Goal: Task Accomplishment & Management: Manage account settings

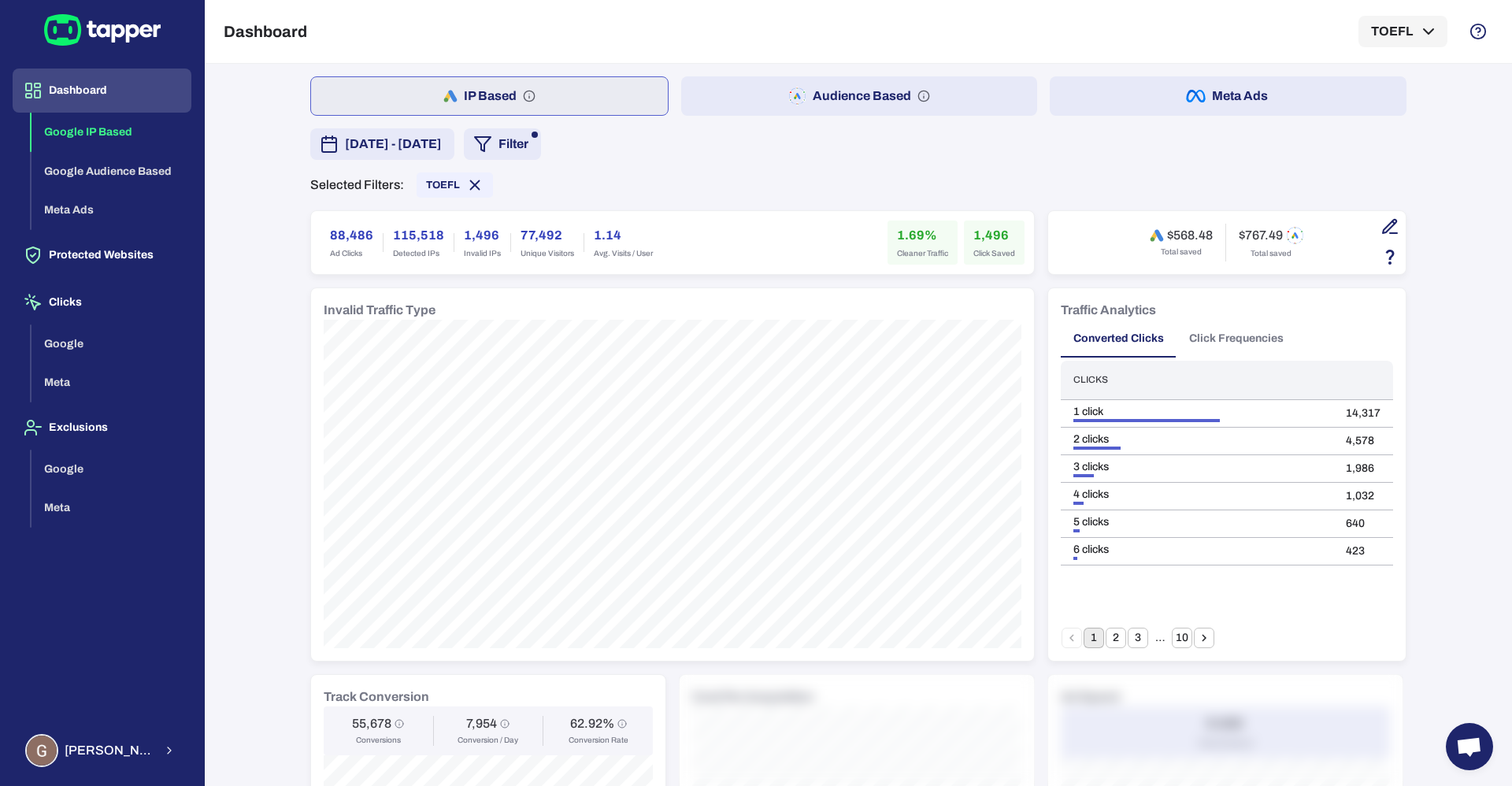
click at [442, 141] on span "[DATE] - [DATE]" at bounding box center [393, 144] width 97 height 19
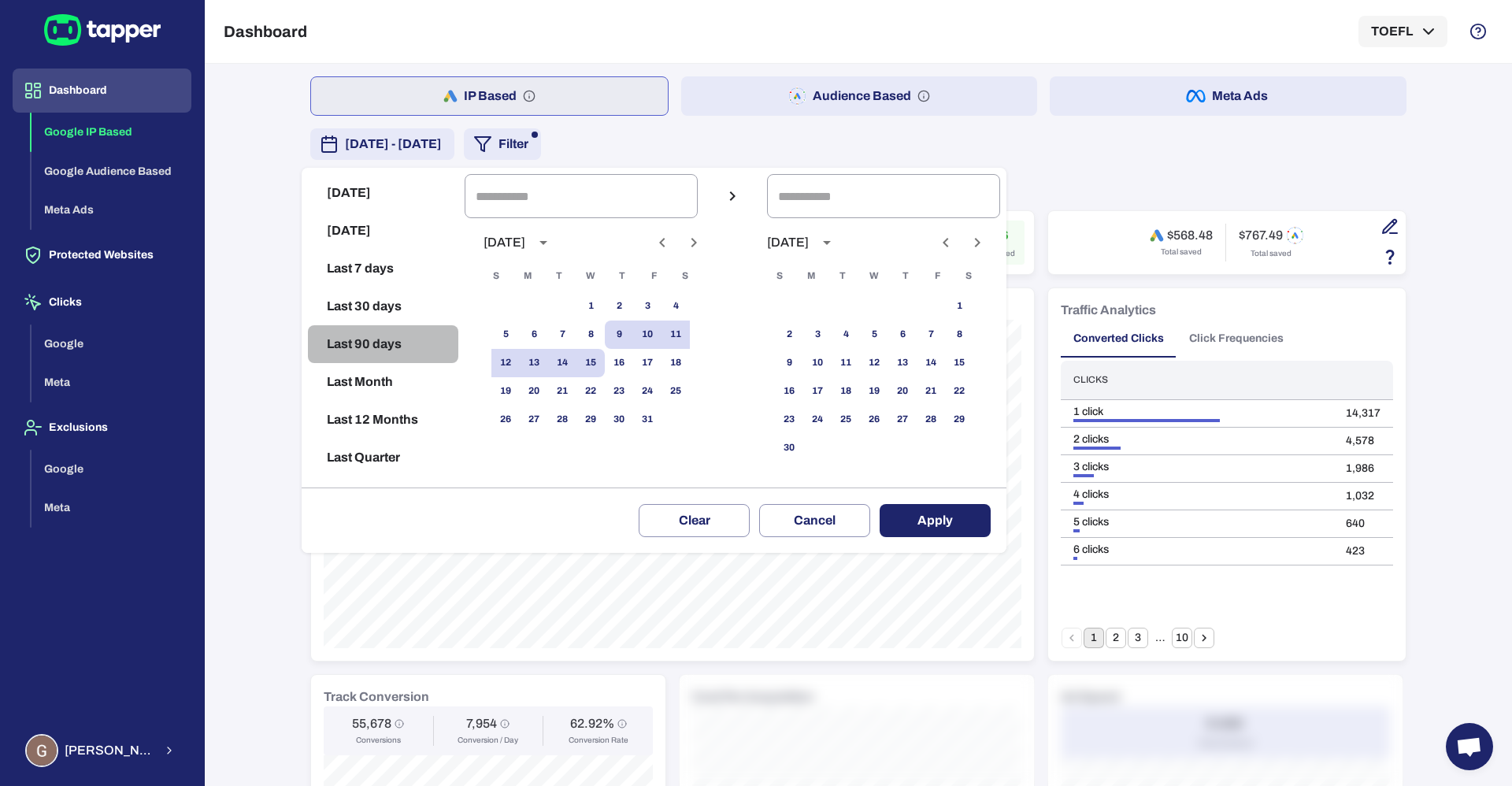
click at [363, 348] on button "Last 90 days" at bounding box center [383, 345] width 151 height 38
type input "**********"
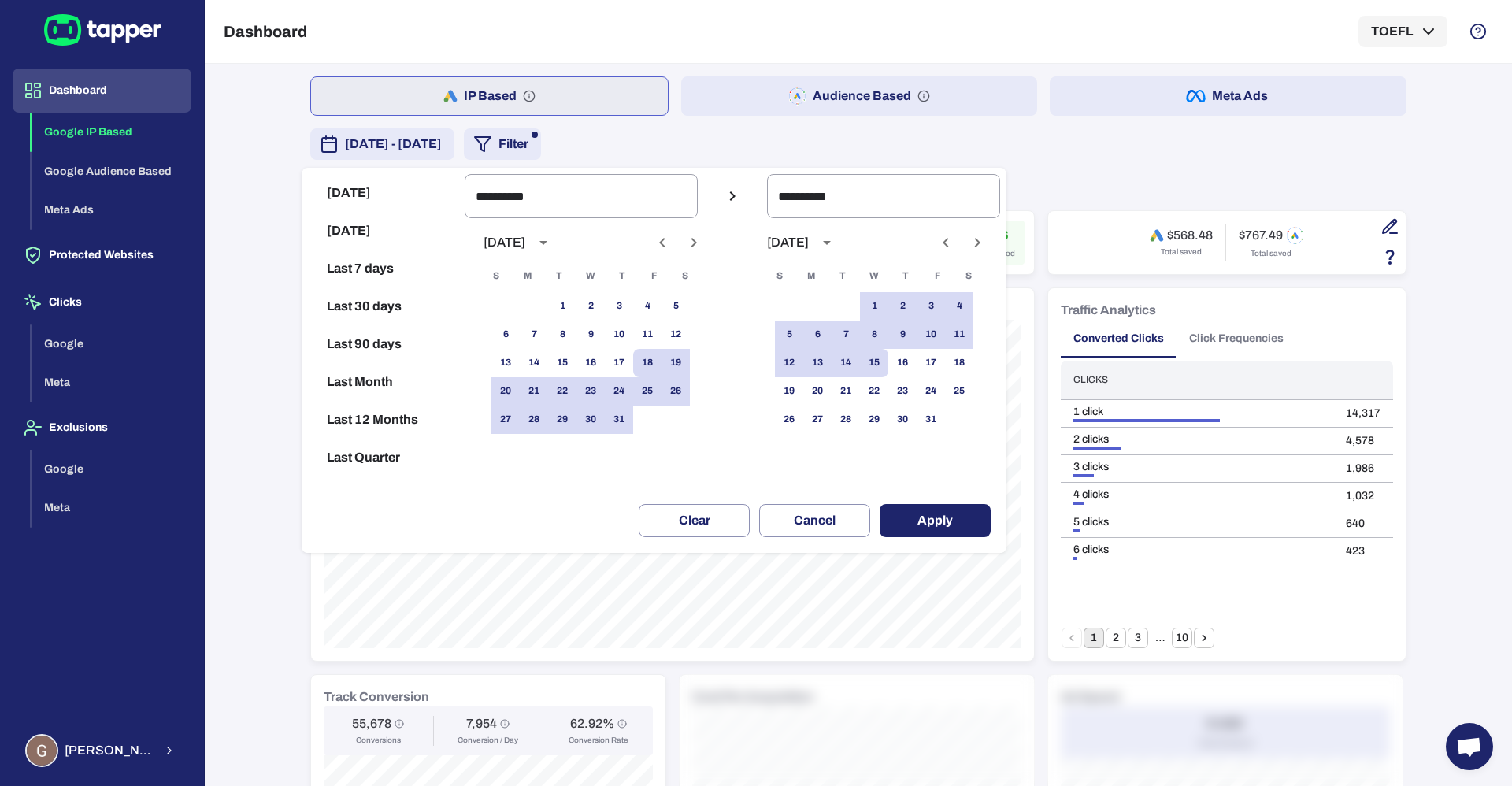
click at [988, 513] on button "Apply" at bounding box center [935, 520] width 111 height 33
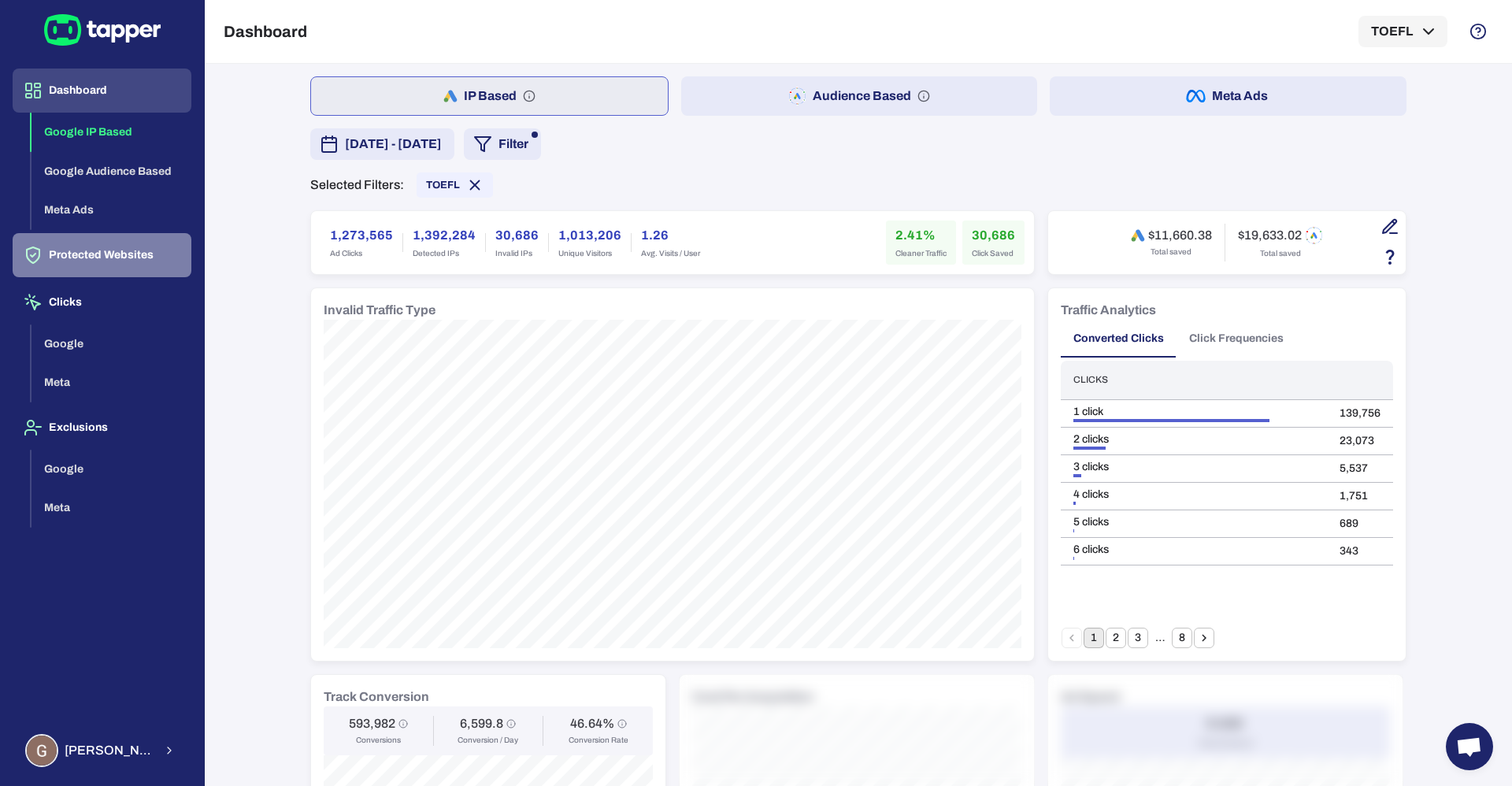
click at [73, 256] on button "Protected Websites" at bounding box center [102, 255] width 179 height 44
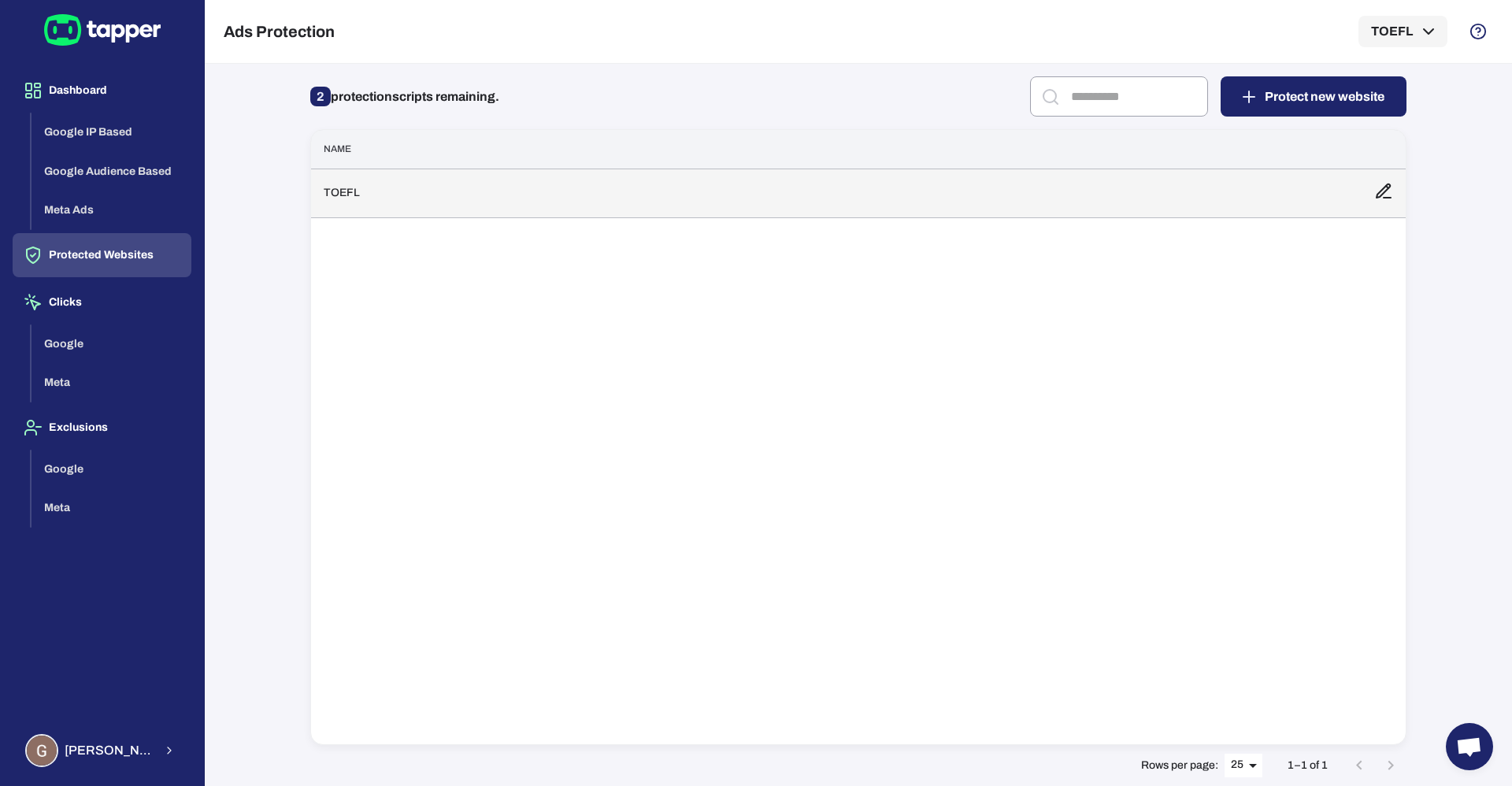
click at [369, 201] on td "TOEFL" at bounding box center [837, 193] width 1051 height 49
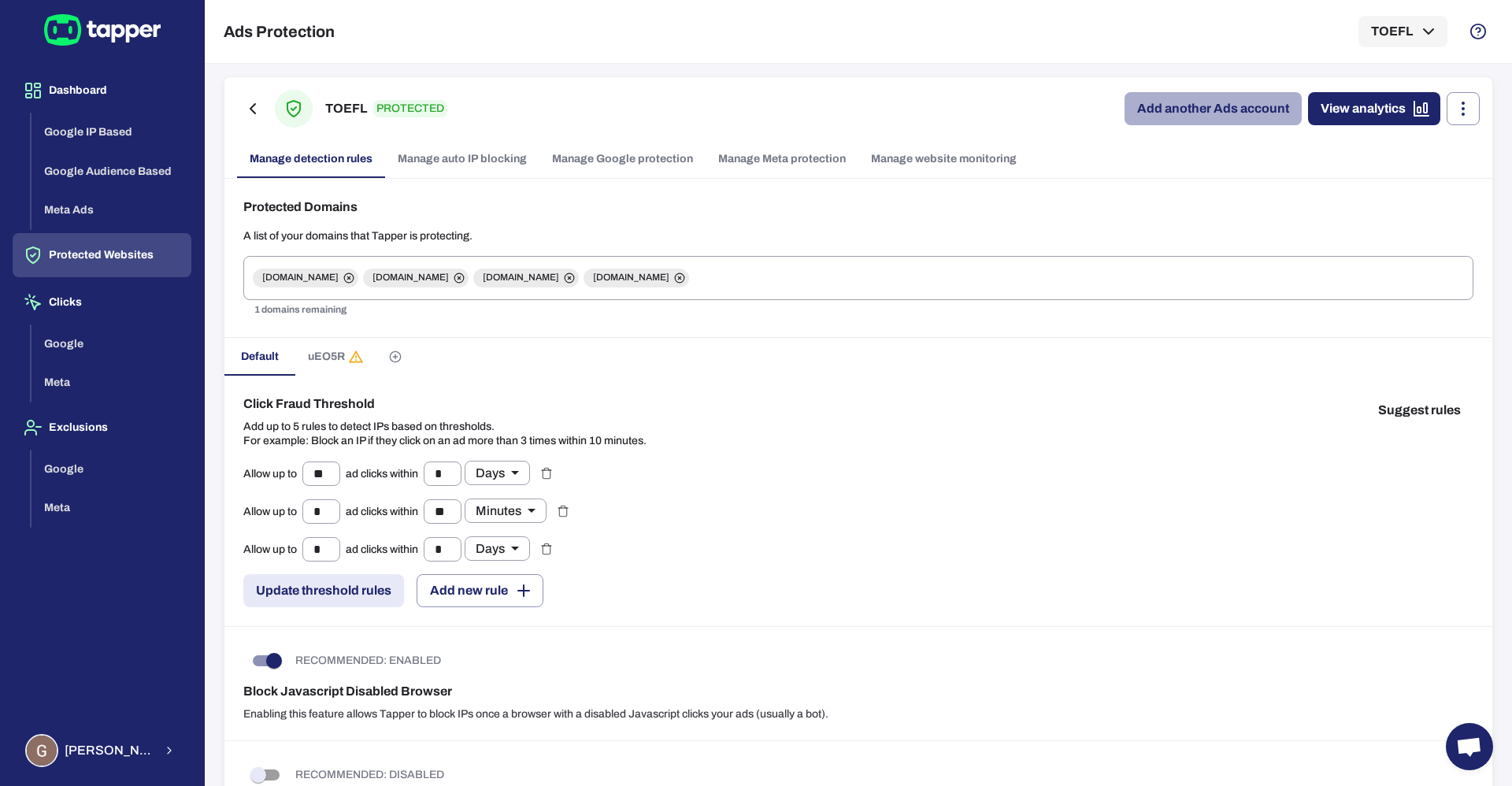
click at [1147, 105] on link "Add another Ads account" at bounding box center [1213, 109] width 177 height 33
click at [591, 157] on link "Manage Google protection" at bounding box center [622, 159] width 166 height 38
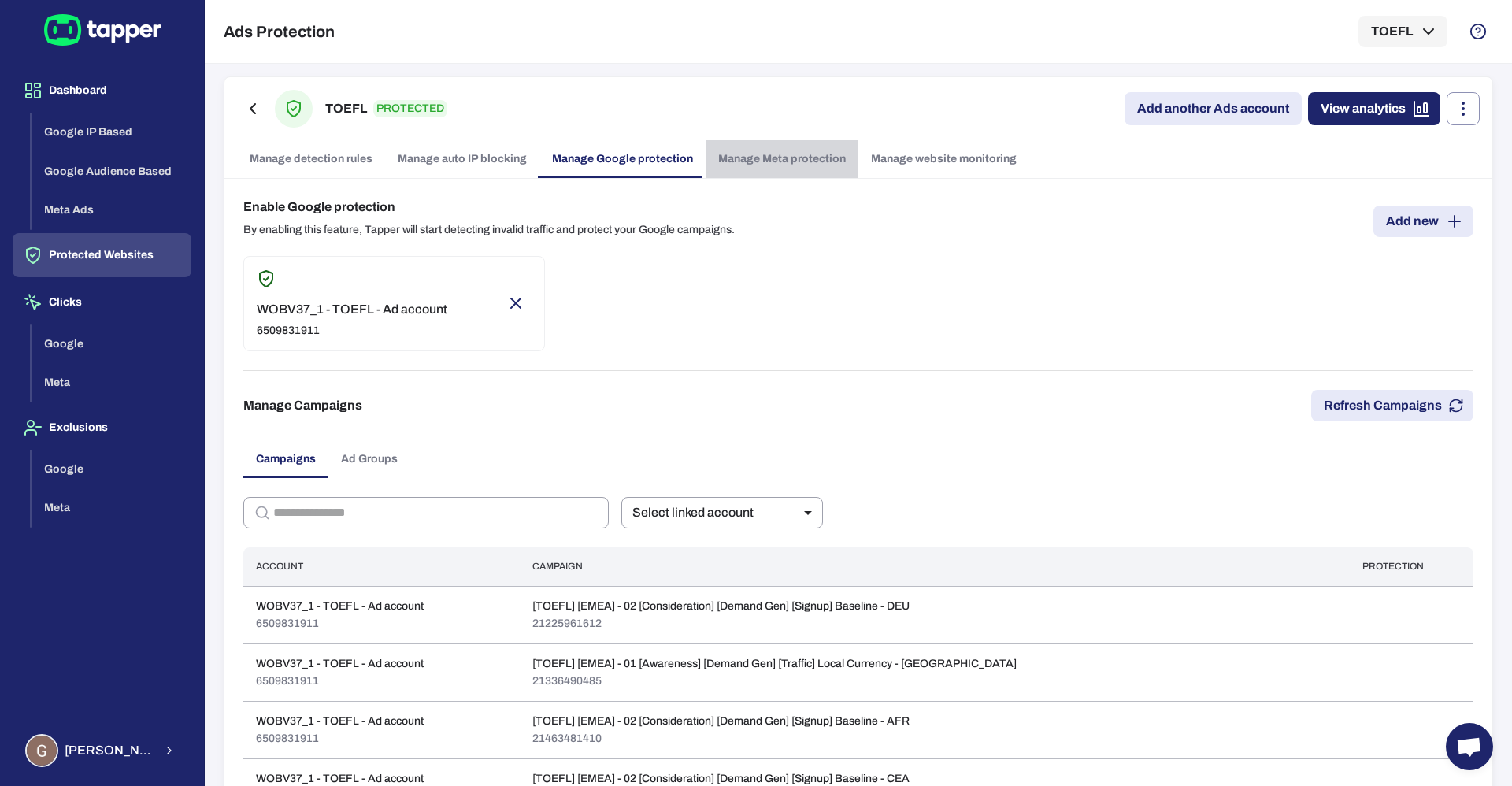
click at [764, 155] on link "Manage Meta protection" at bounding box center [782, 159] width 153 height 38
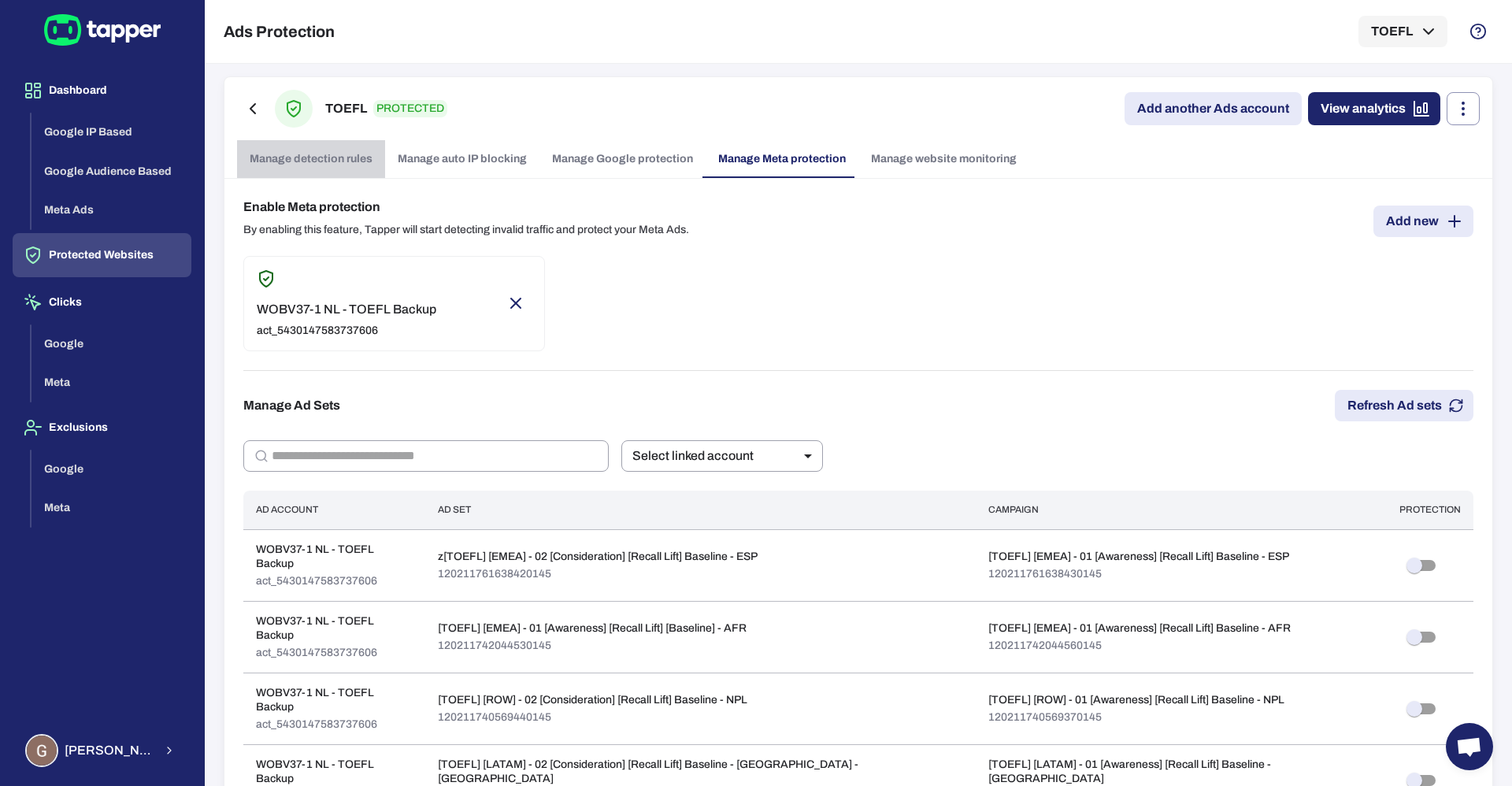
click at [349, 155] on link "Manage detection rules" at bounding box center [311, 159] width 148 height 38
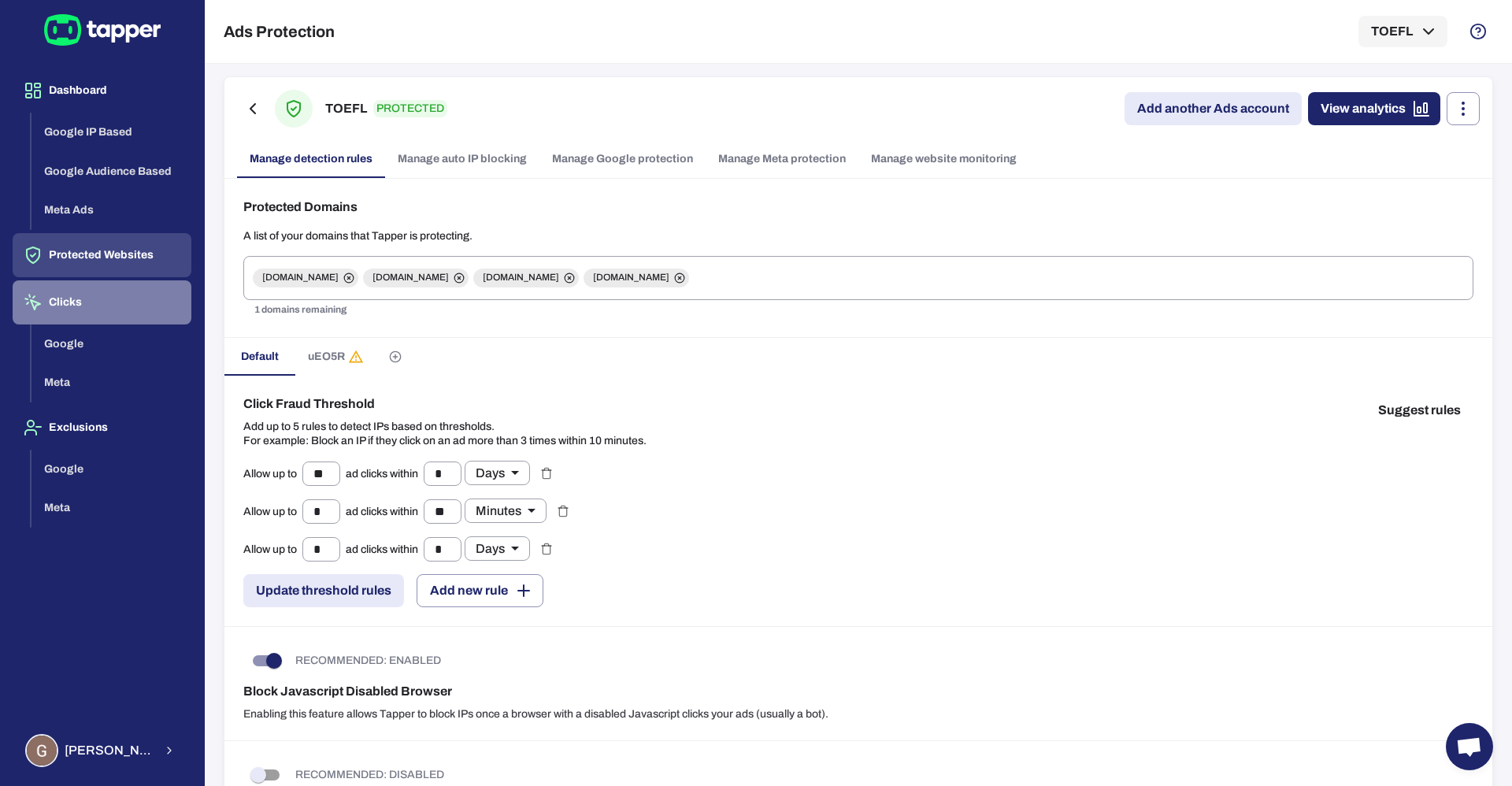
click at [87, 305] on button "Clicks" at bounding box center [102, 302] width 179 height 44
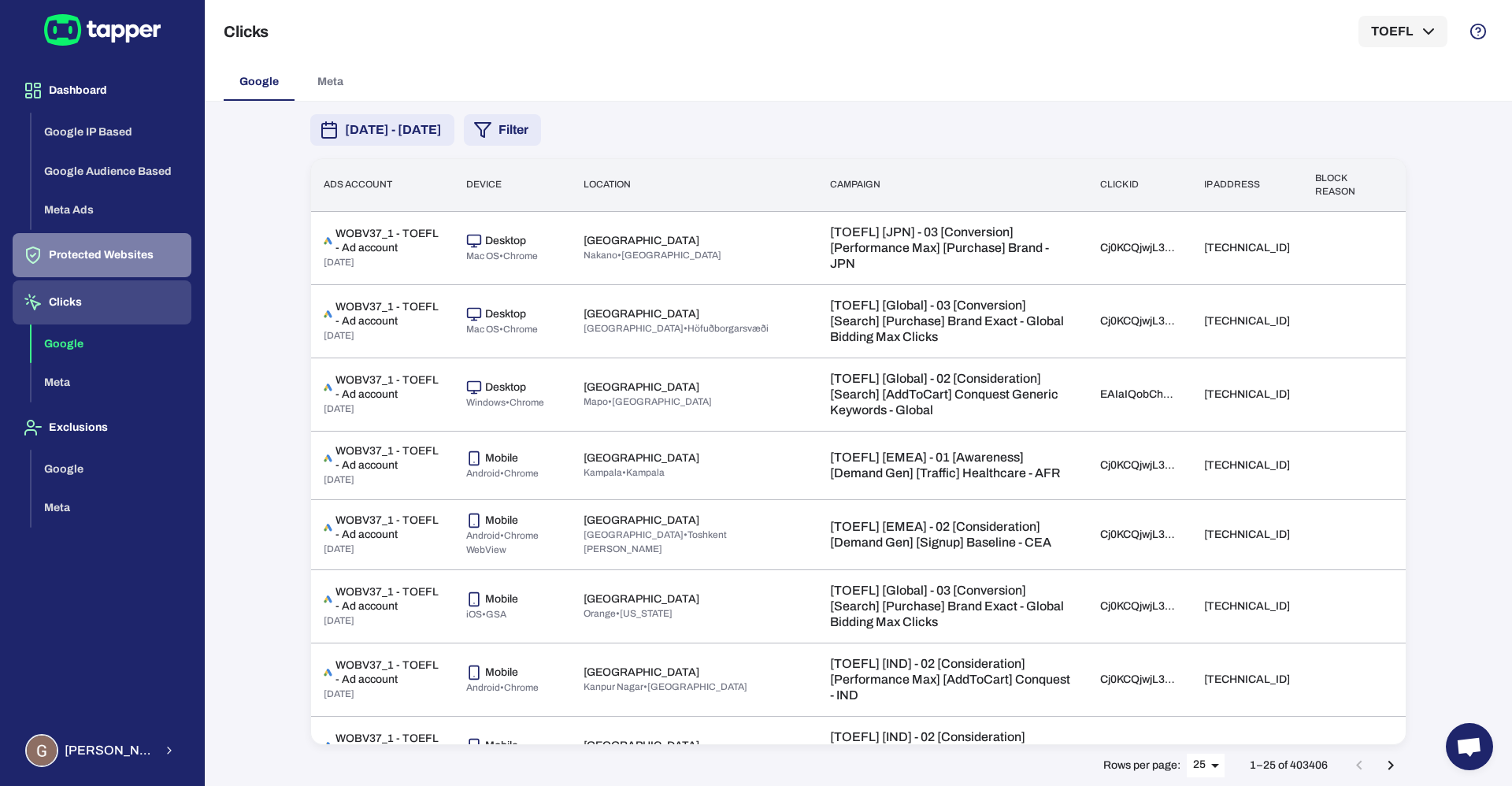
click at [80, 248] on button "Protected Websites" at bounding box center [102, 255] width 179 height 44
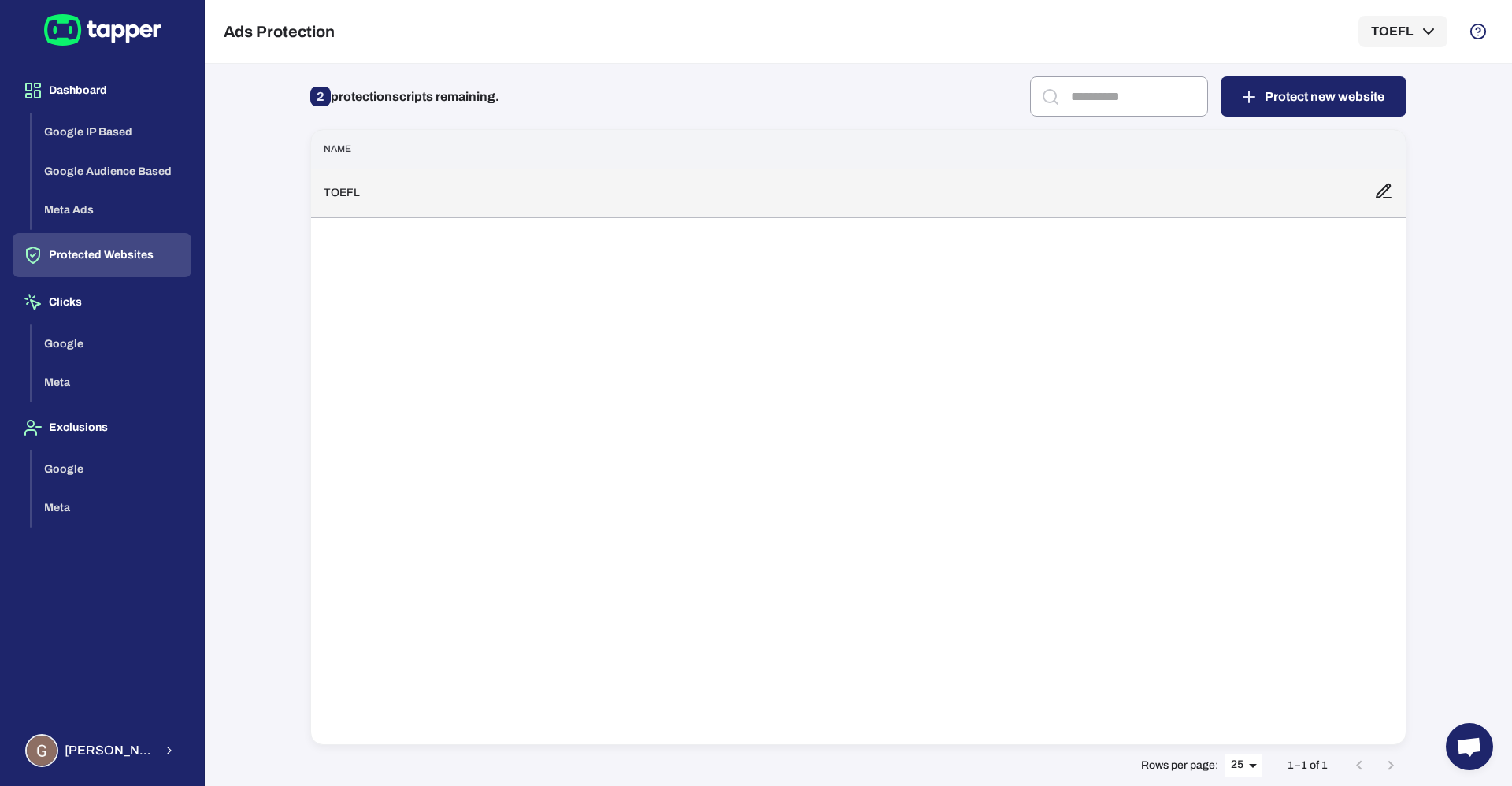
click at [828, 205] on td "TOEFL" at bounding box center [837, 193] width 1051 height 49
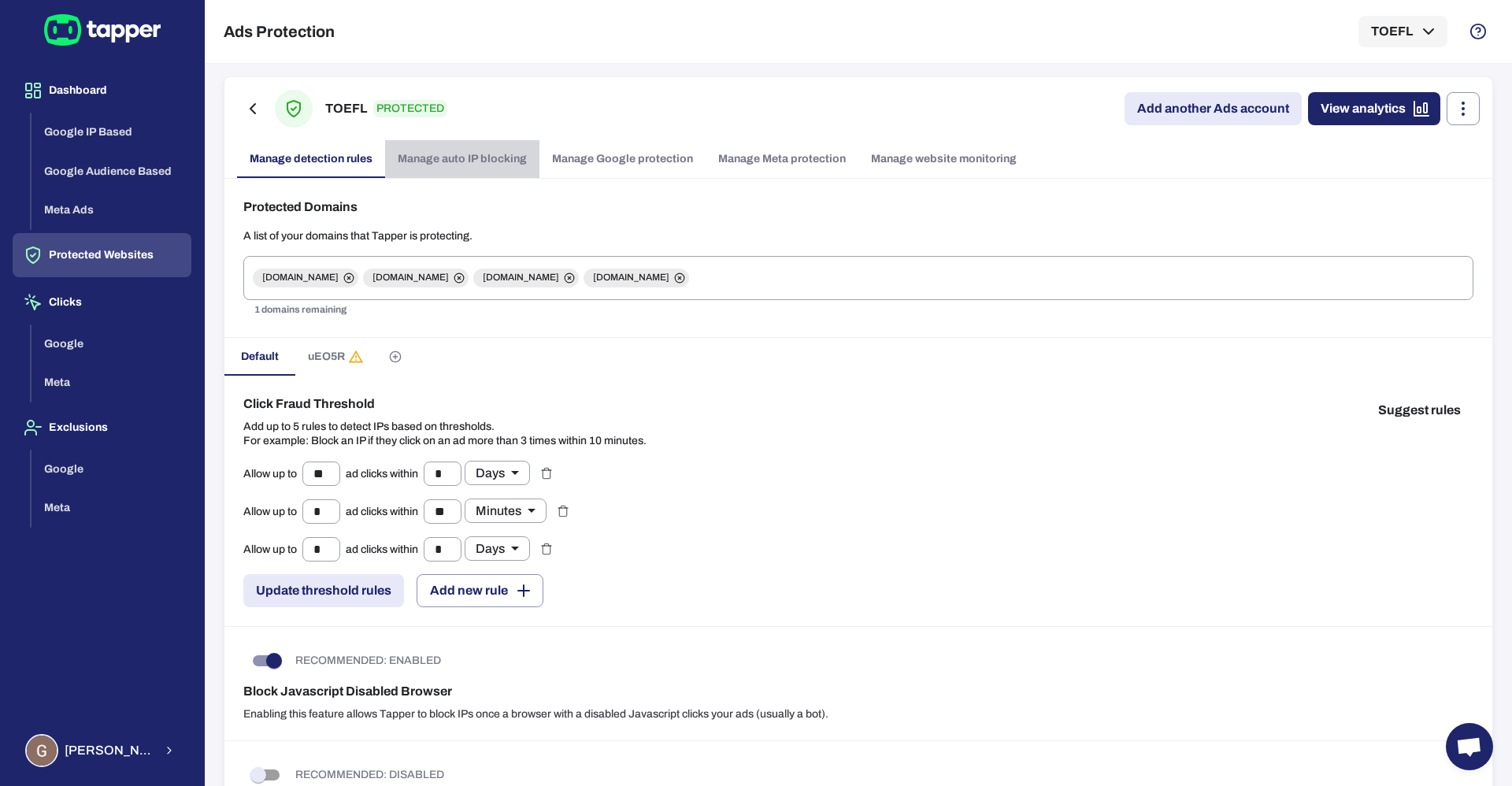
click at [481, 166] on link "Manage auto IP blocking" at bounding box center [462, 159] width 154 height 38
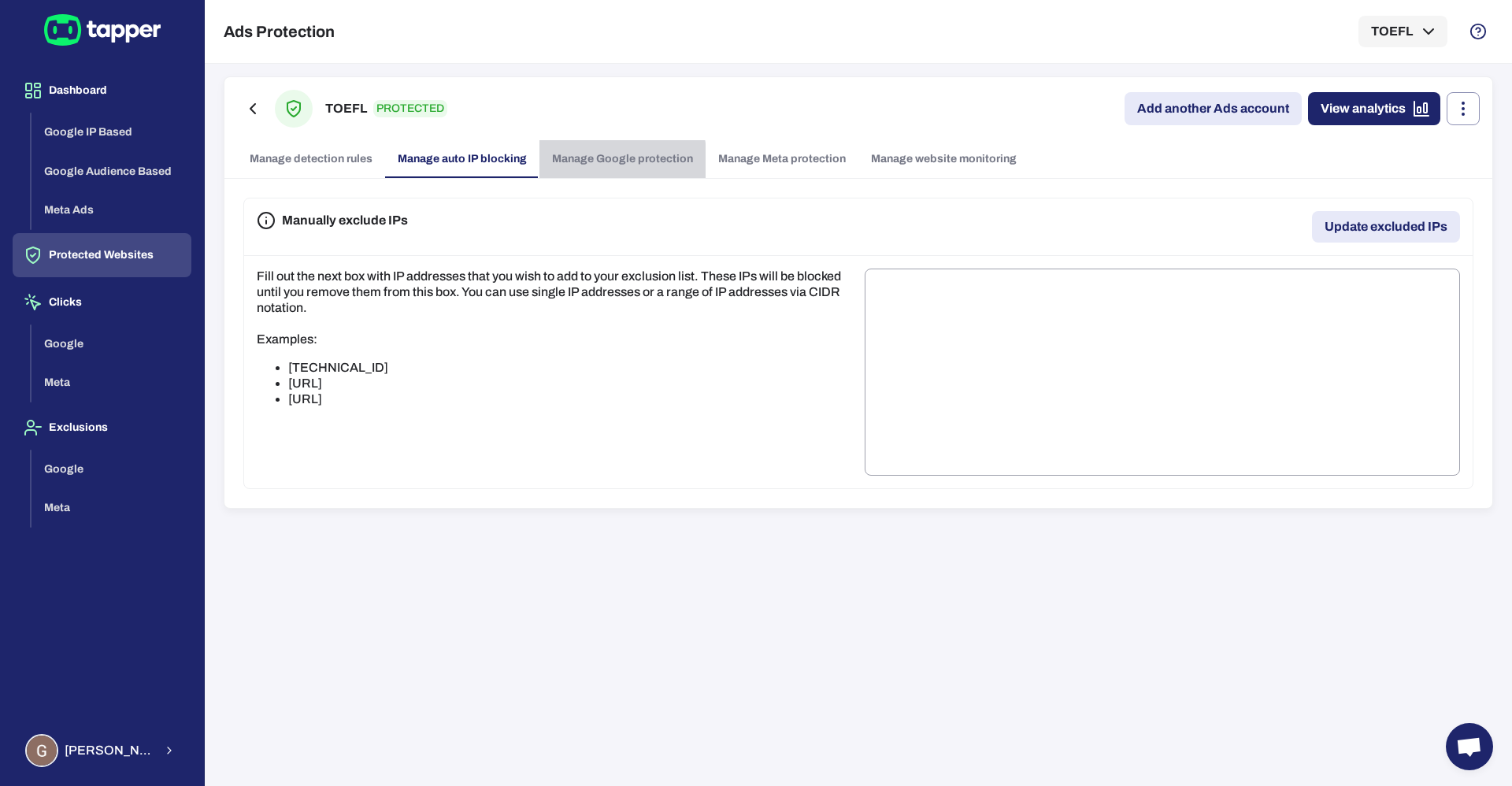
click at [597, 161] on link "Manage Google protection" at bounding box center [622, 159] width 166 height 38
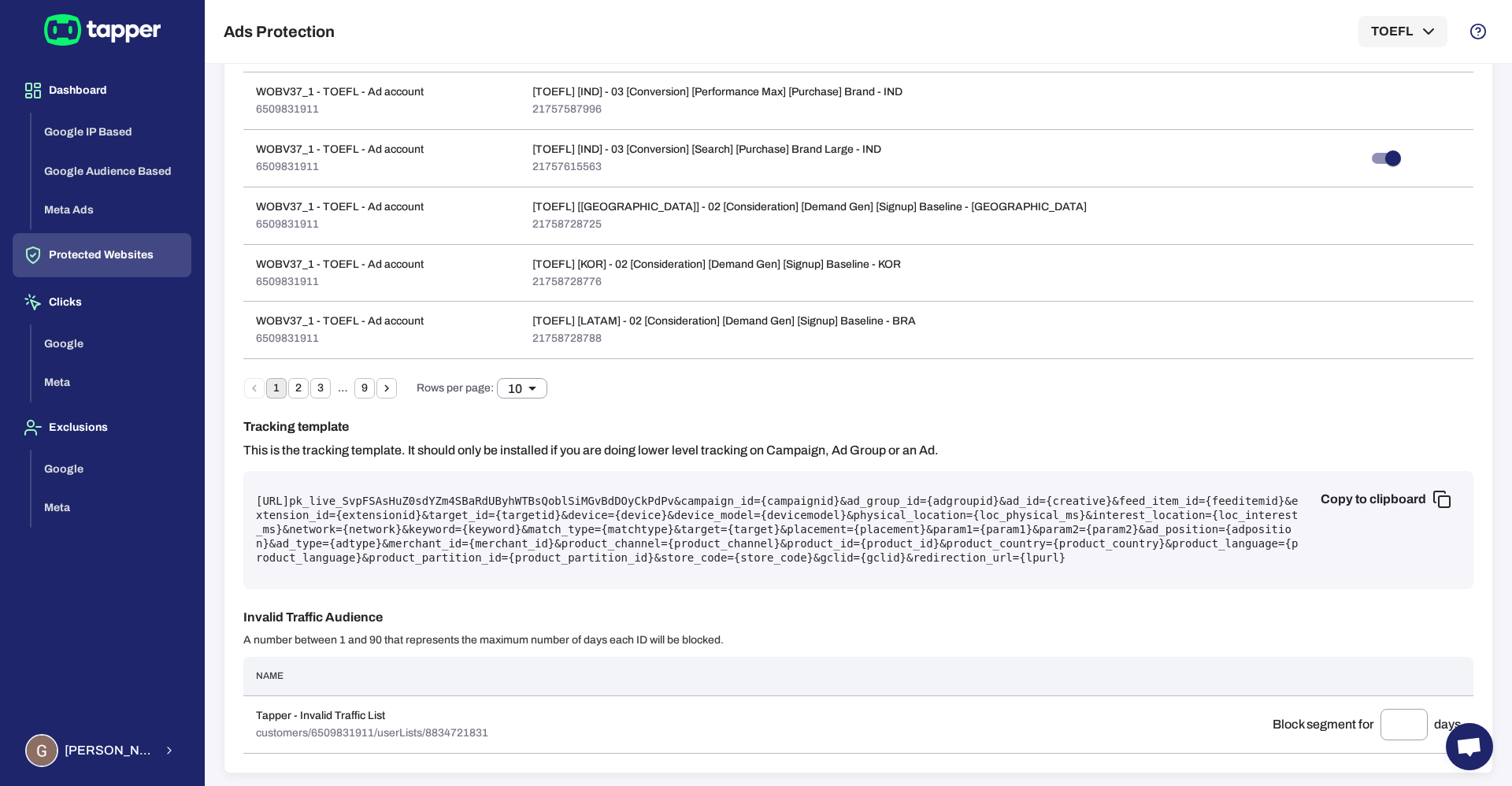
scroll to position [802, 0]
drag, startPoint x: 410, startPoint y: 503, endPoint x: 282, endPoint y: 501, distance: 128.0
click at [282, 501] on pre "[URL] pk_live_SvpFSAsHuZ0sdYZm4SBaRdUByhWTBsQoblSiMGvBdDOyCkPdPv &campaign_id={…" at bounding box center [859, 530] width 1205 height 71
click at [442, 532] on pre "[URL] pk_live_SvpFSAsHuZ0sdYZm4SBaRdUByhWTBsQoblSiMGvBdDOyCkPdPv &campaign_id={…" at bounding box center [859, 530] width 1205 height 71
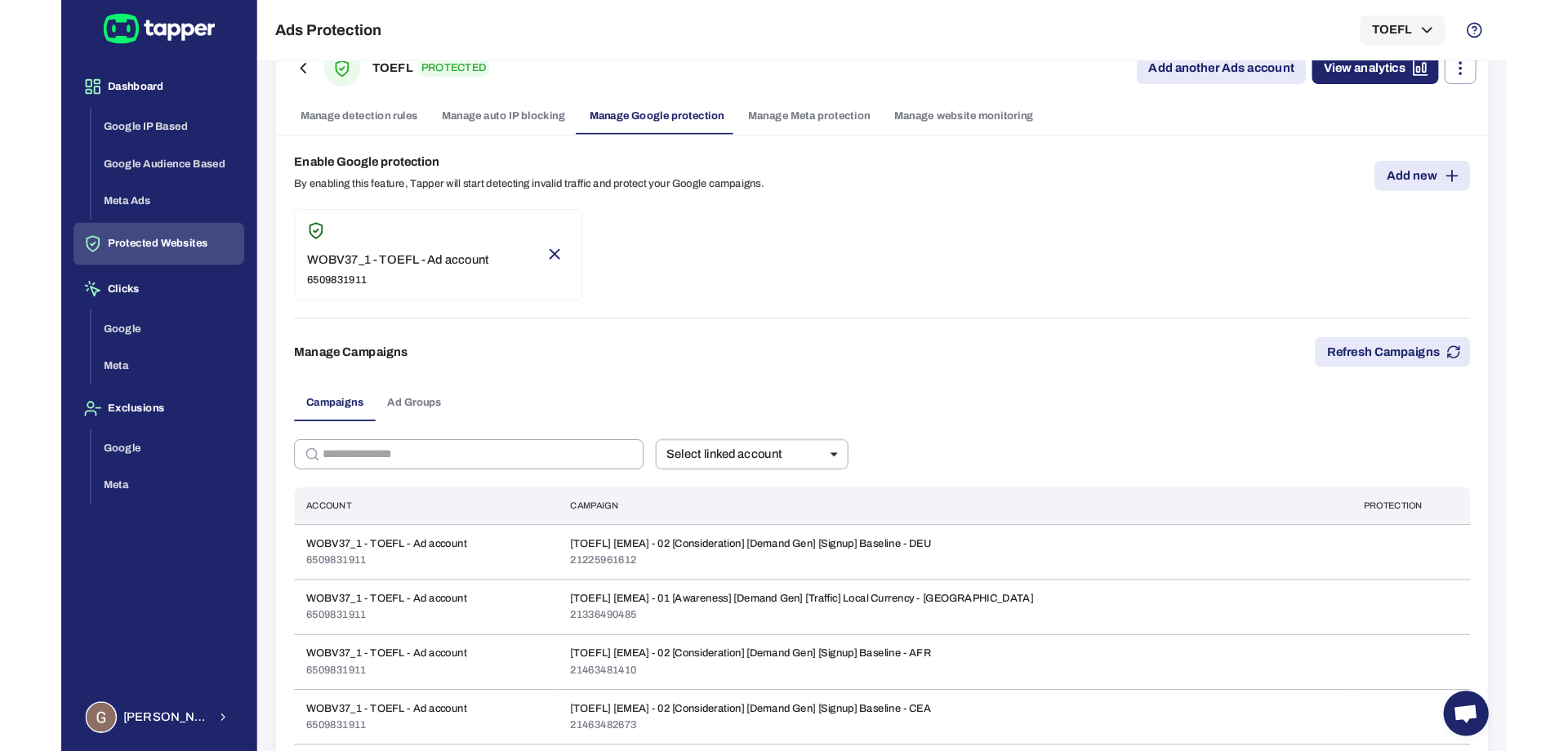
scroll to position [0, 0]
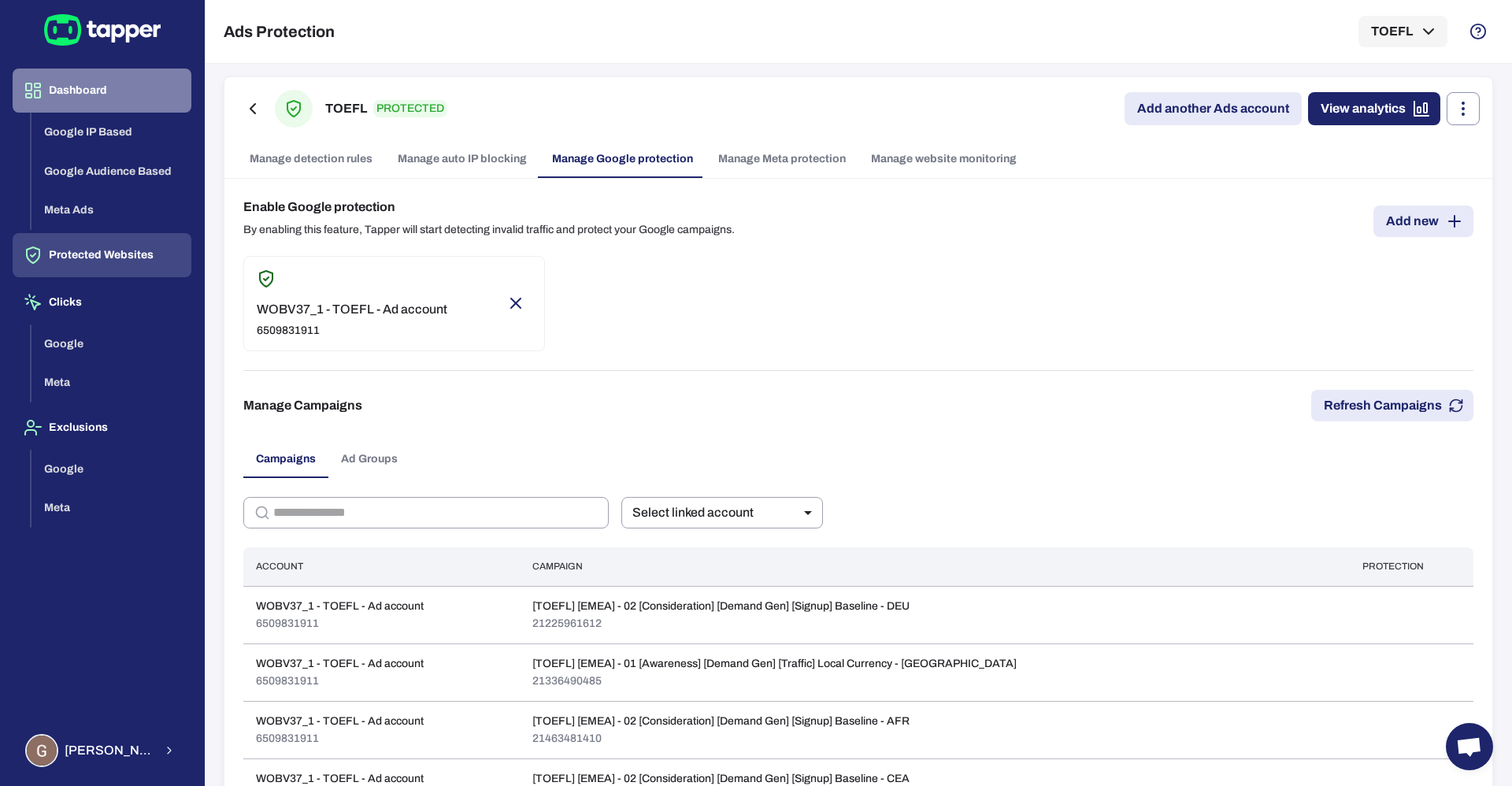
click at [84, 89] on button "Dashboard" at bounding box center [102, 90] width 179 height 44
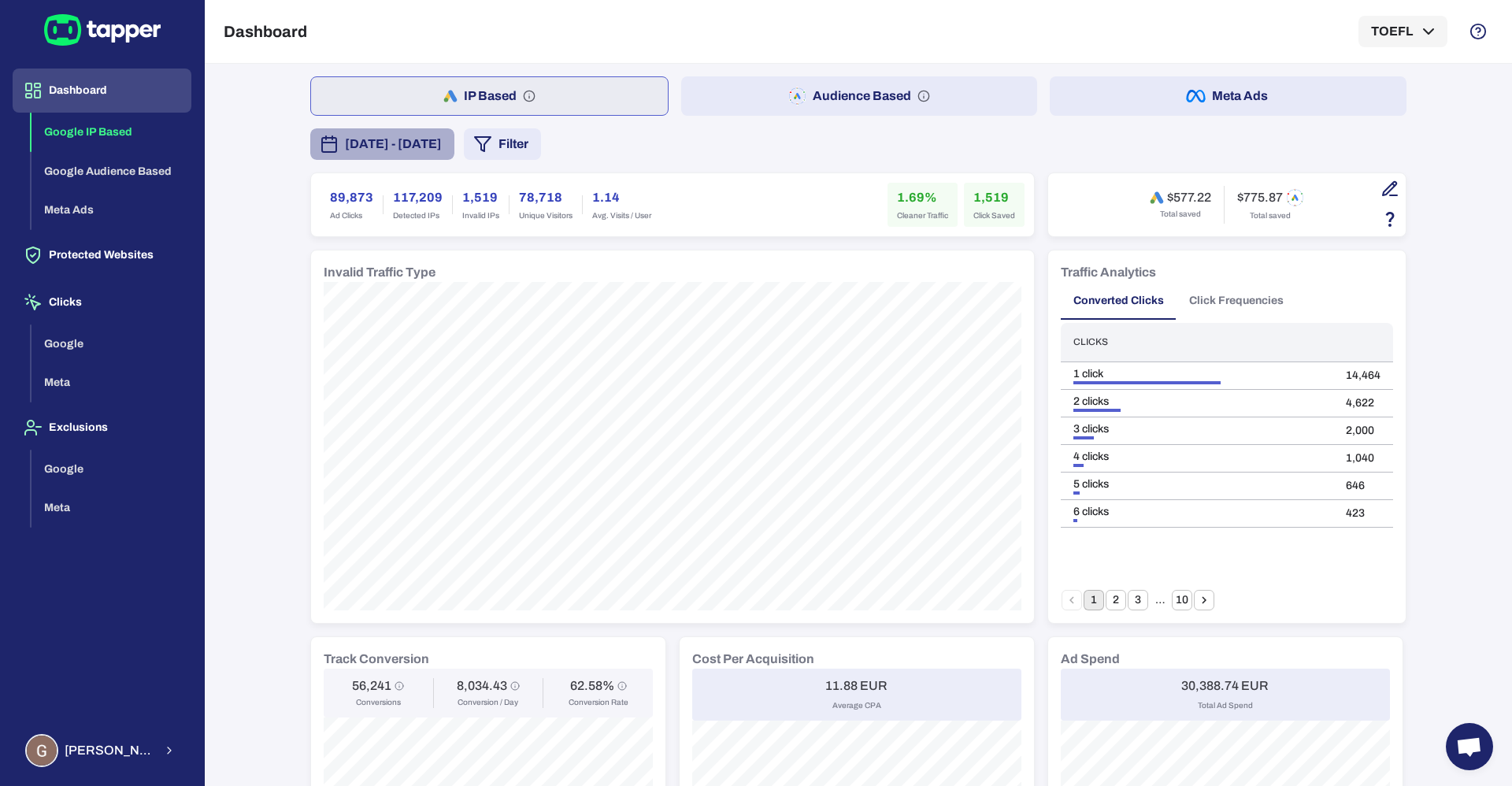
click at [388, 151] on span "[DATE] - [DATE]" at bounding box center [393, 144] width 97 height 19
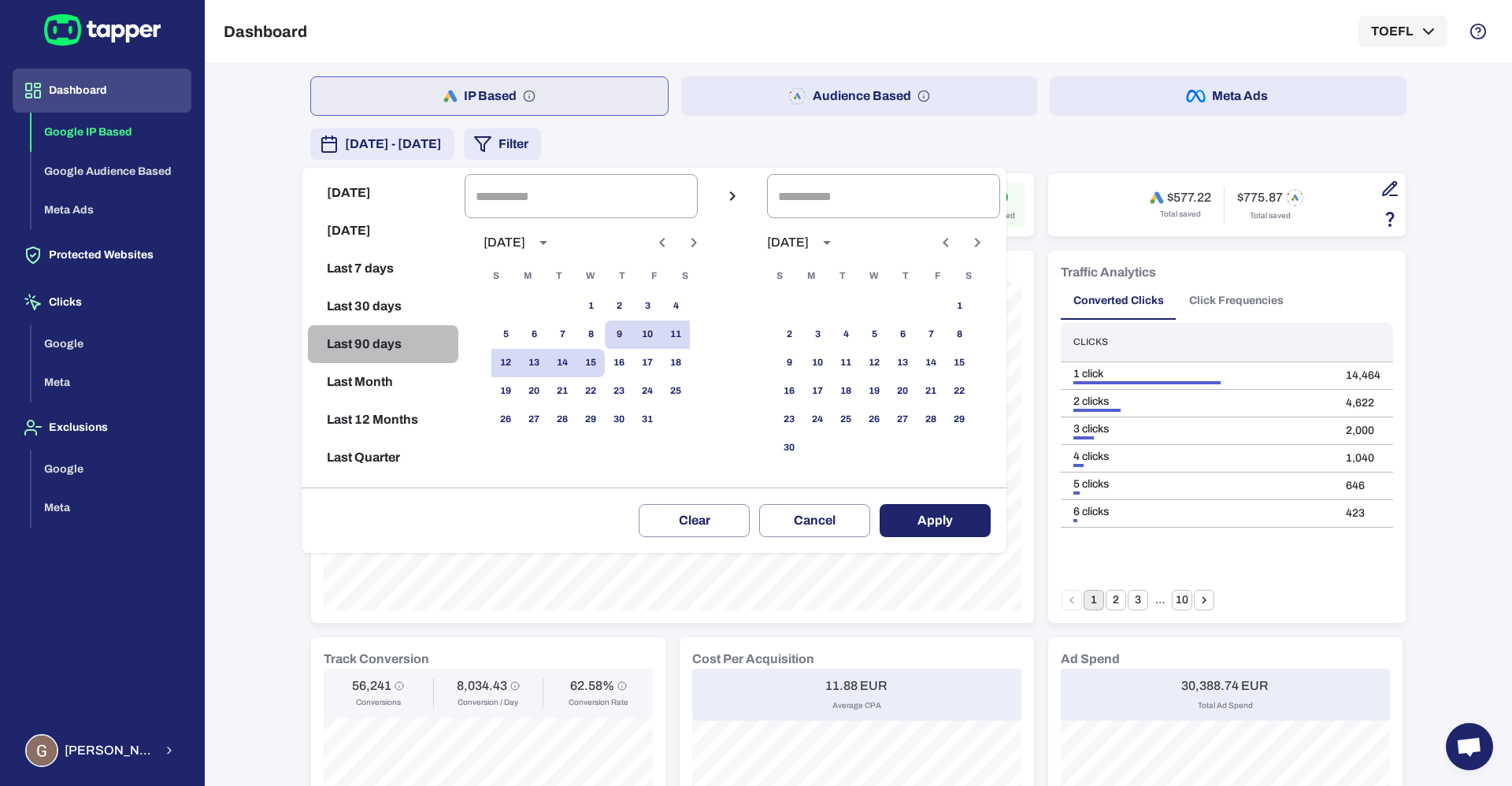
click at [383, 353] on button "Last 90 days" at bounding box center [383, 345] width 151 height 38
type input "**********"
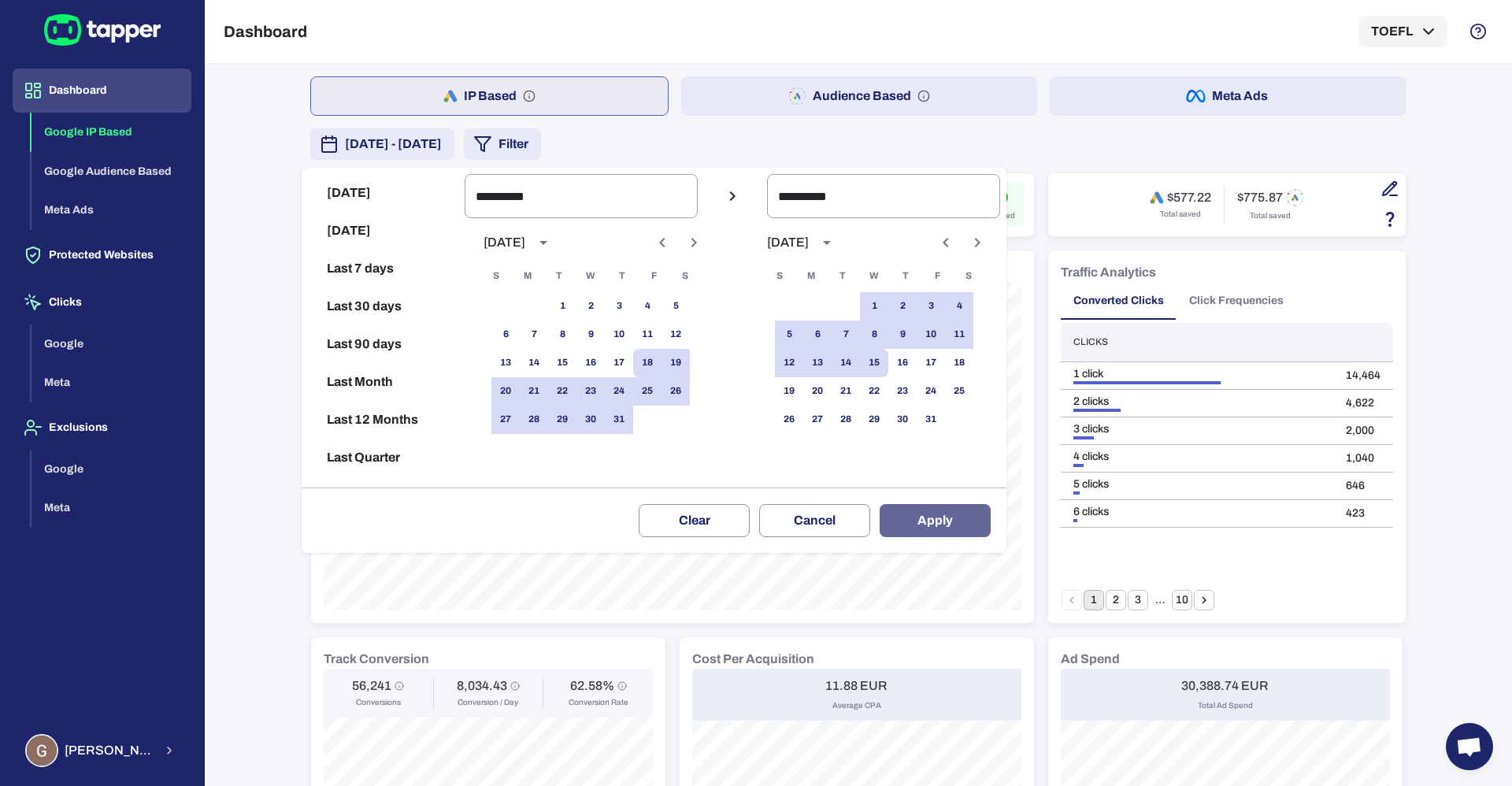
click at [962, 510] on button "Apply" at bounding box center [935, 520] width 111 height 33
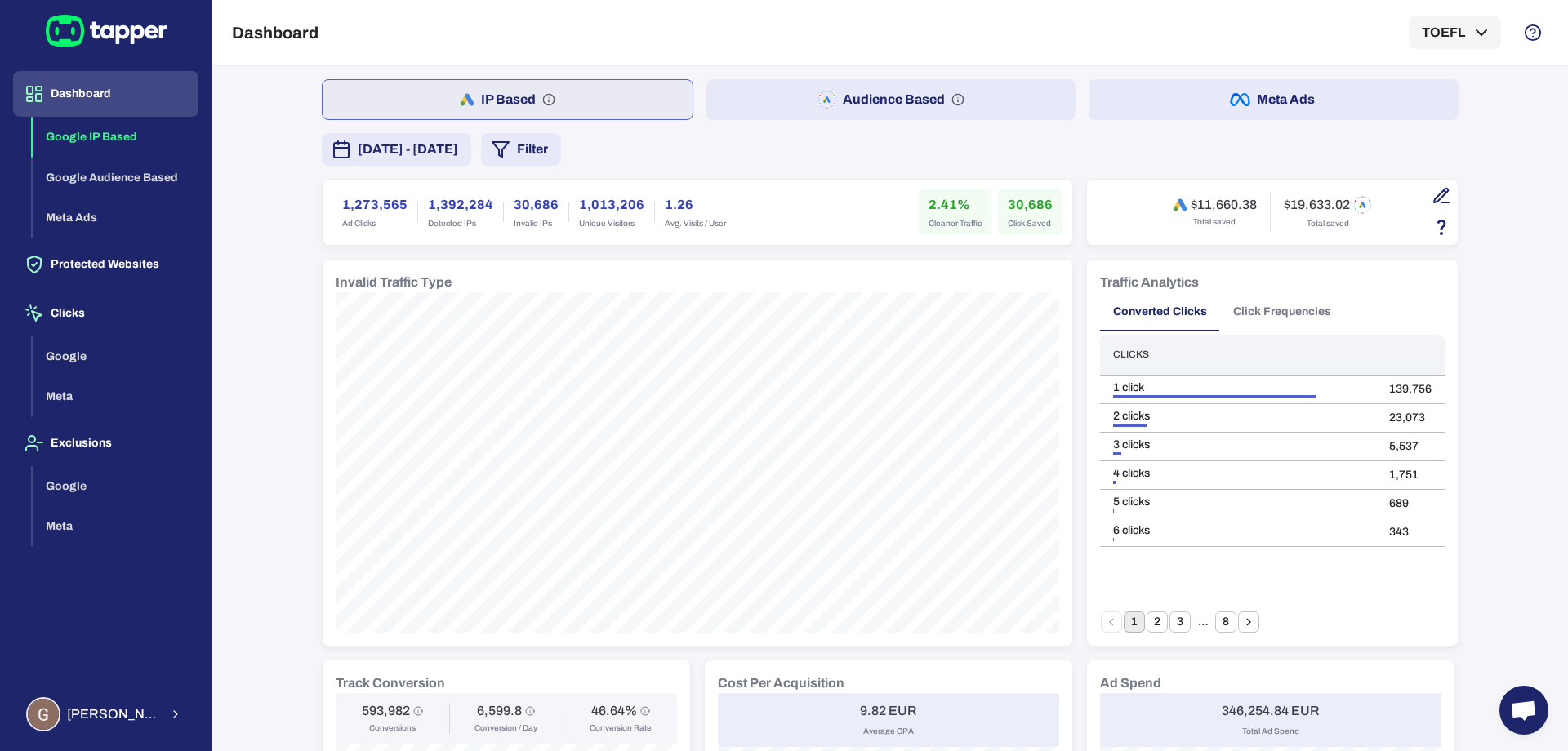
click at [836, 84] on button "Audience Based" at bounding box center [892, 100] width 370 height 41
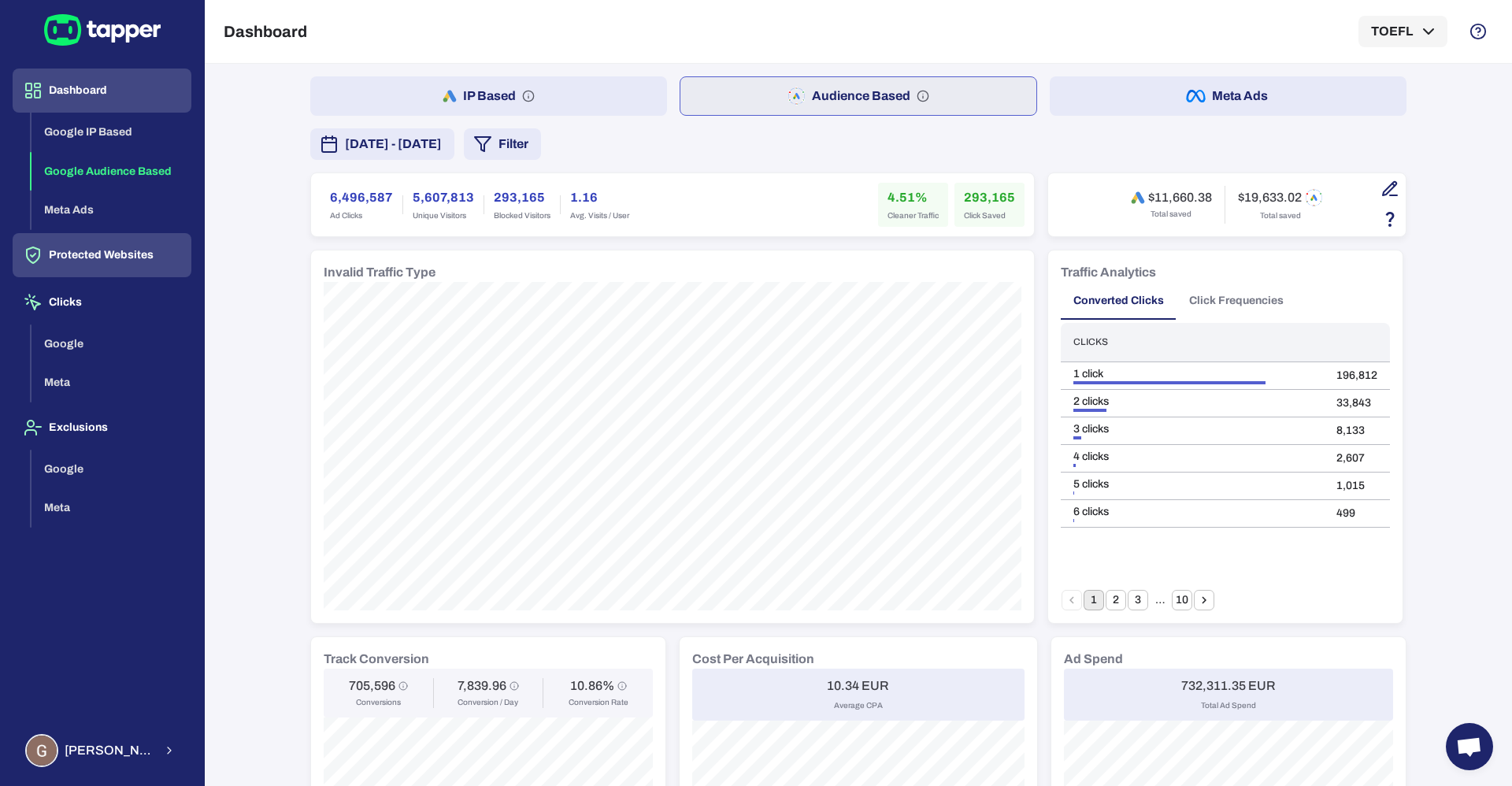
click at [91, 258] on button "Protected Websites" at bounding box center [102, 255] width 179 height 44
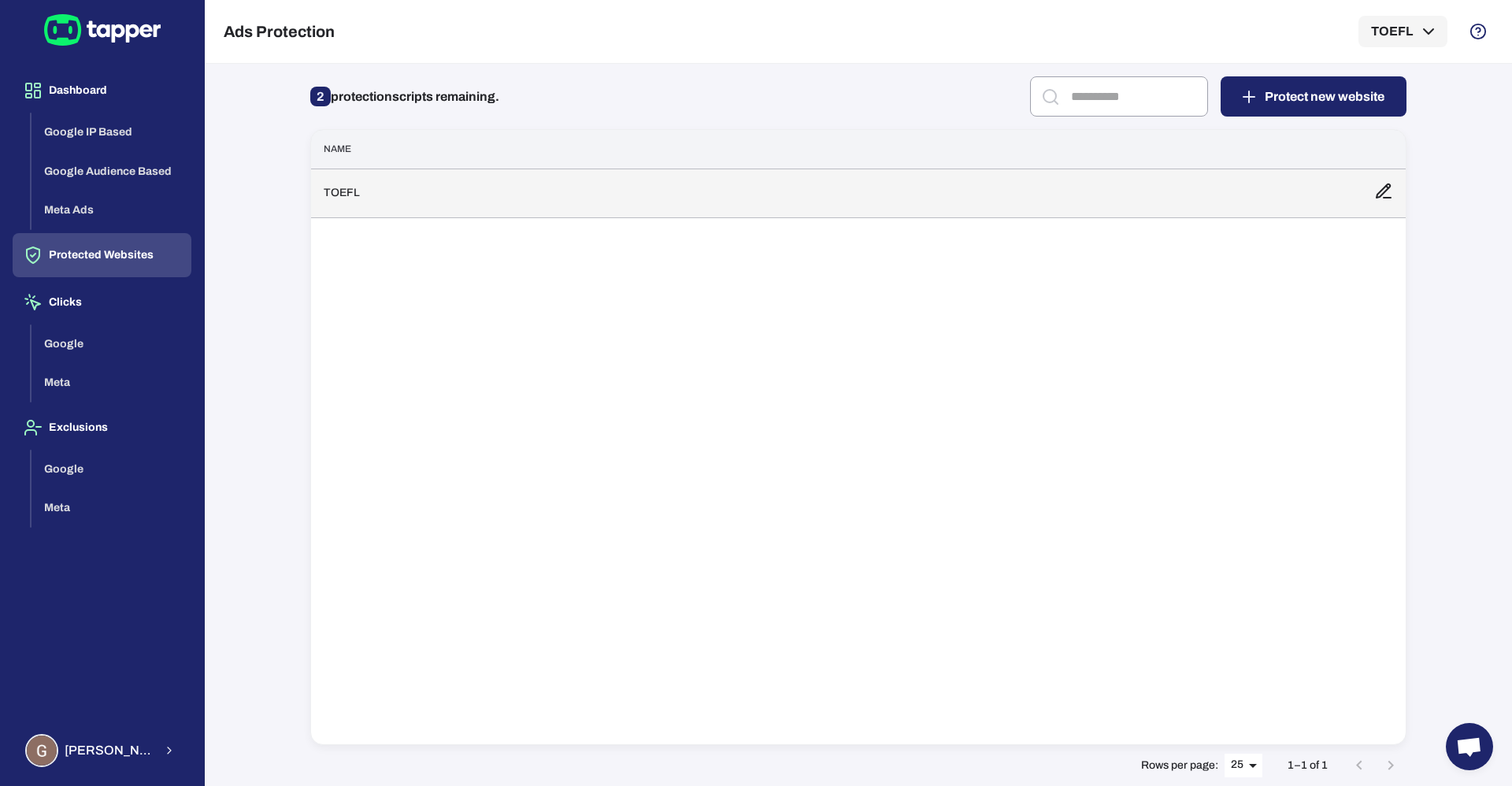
click at [500, 209] on td "TOEFL" at bounding box center [837, 193] width 1051 height 49
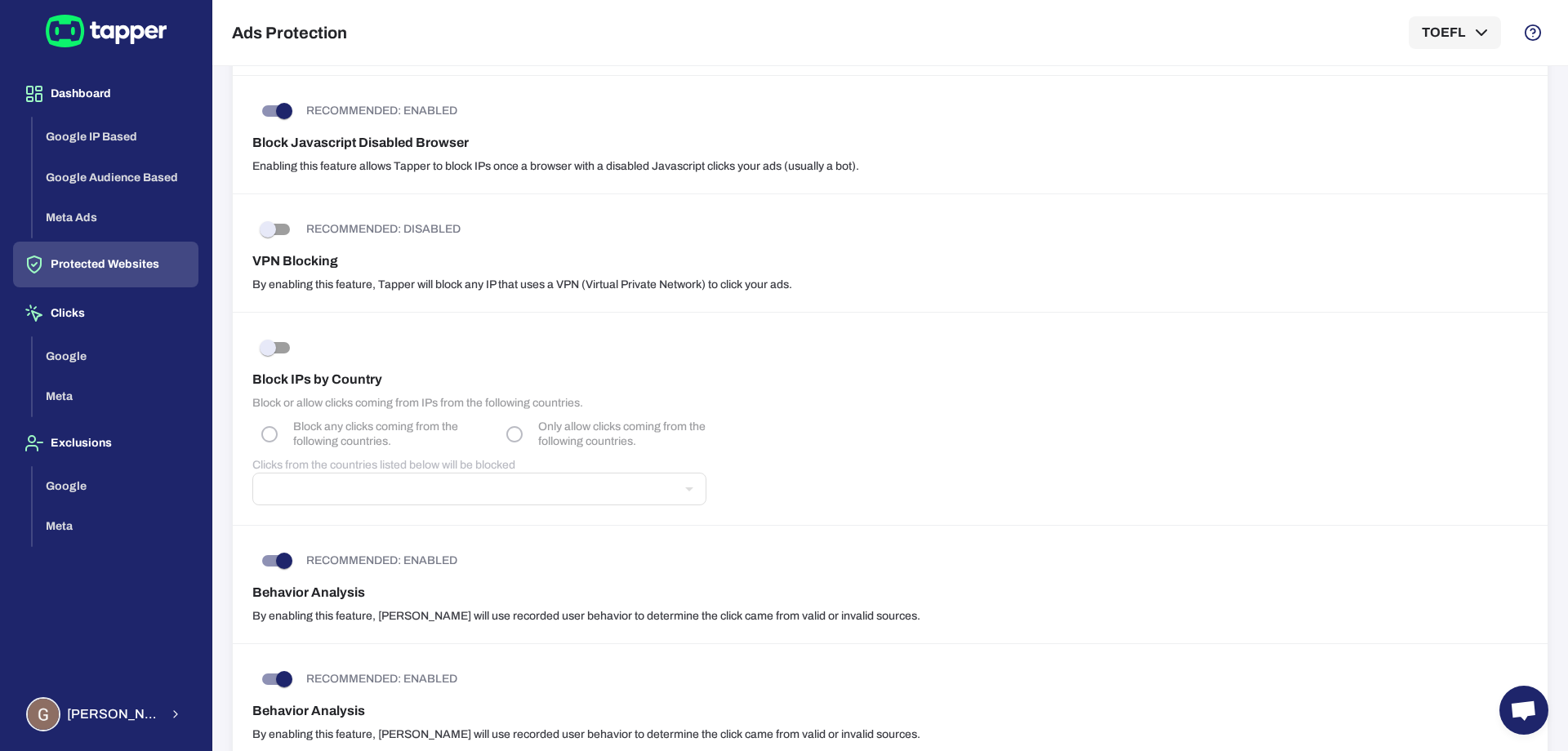
scroll to position [612, 0]
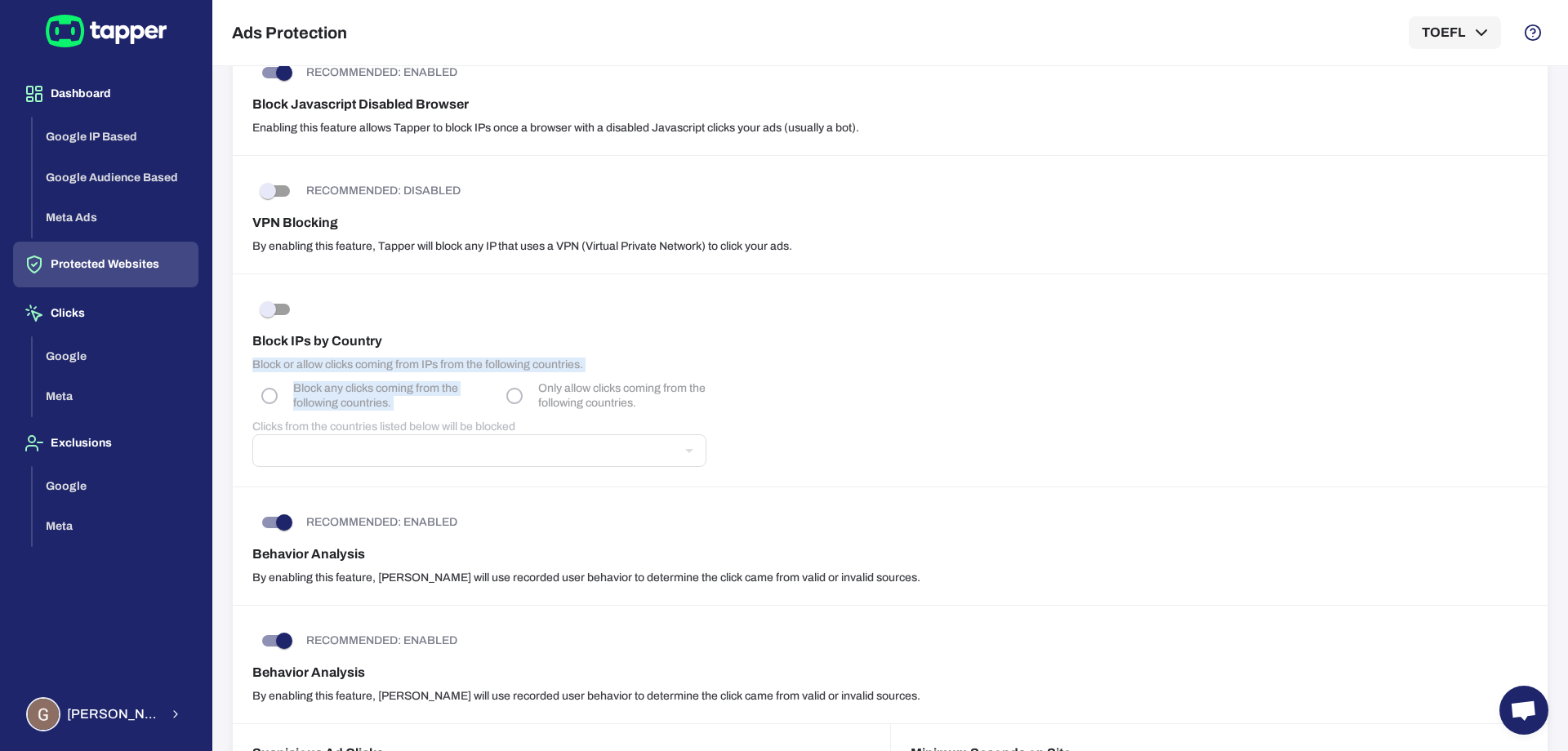
drag, startPoint x: 504, startPoint y: 371, endPoint x: 549, endPoint y: 398, distance: 52.5
click at [519, 394] on div "Block IPs by Country Block or allow clicks coming from IPs from the following c…" at bounding box center [891, 381] width 1316 height 213
click at [690, 417] on div "Block IPs by Country Block or allow clicks coming from IPs from the following c…" at bounding box center [891, 381] width 1316 height 213
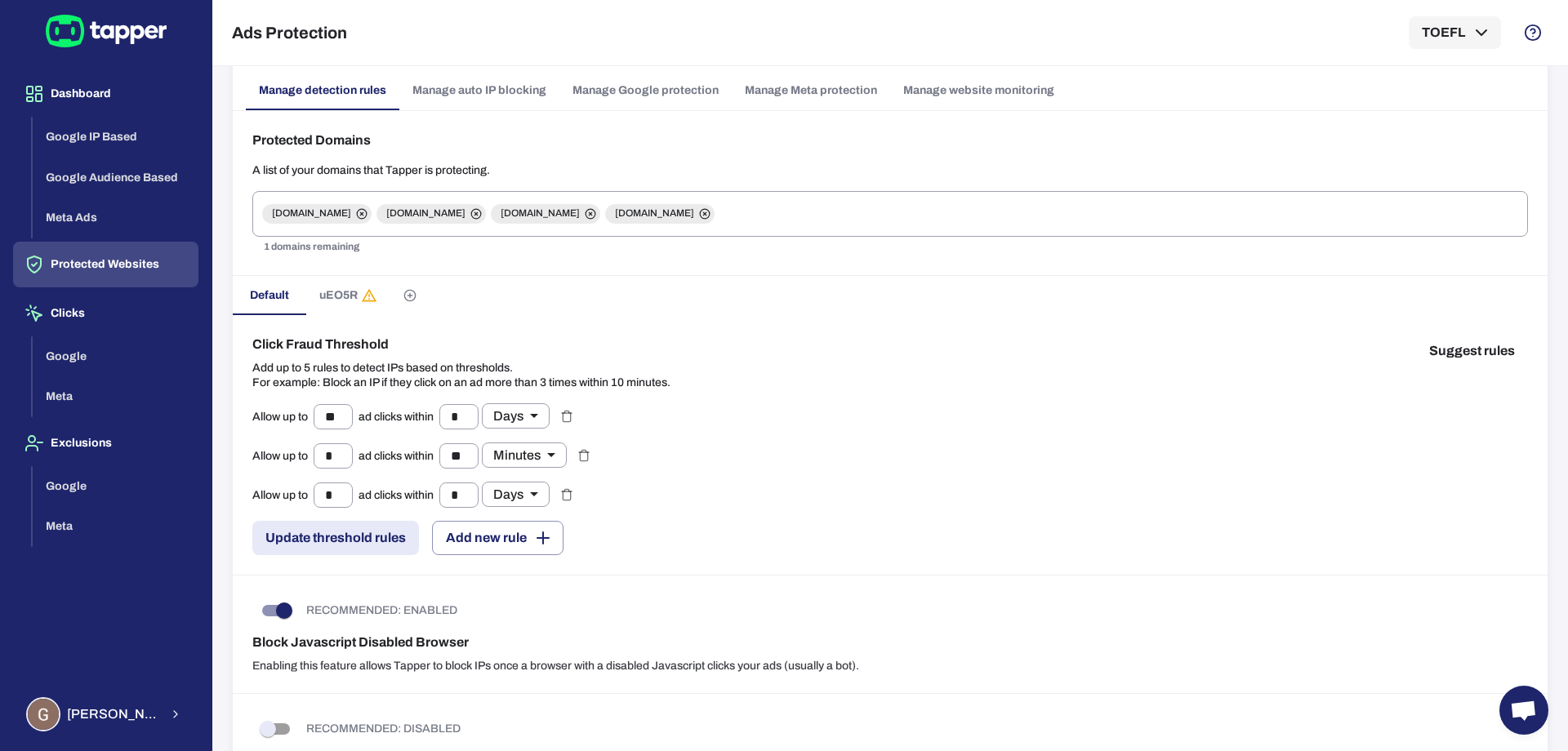
scroll to position [0, 0]
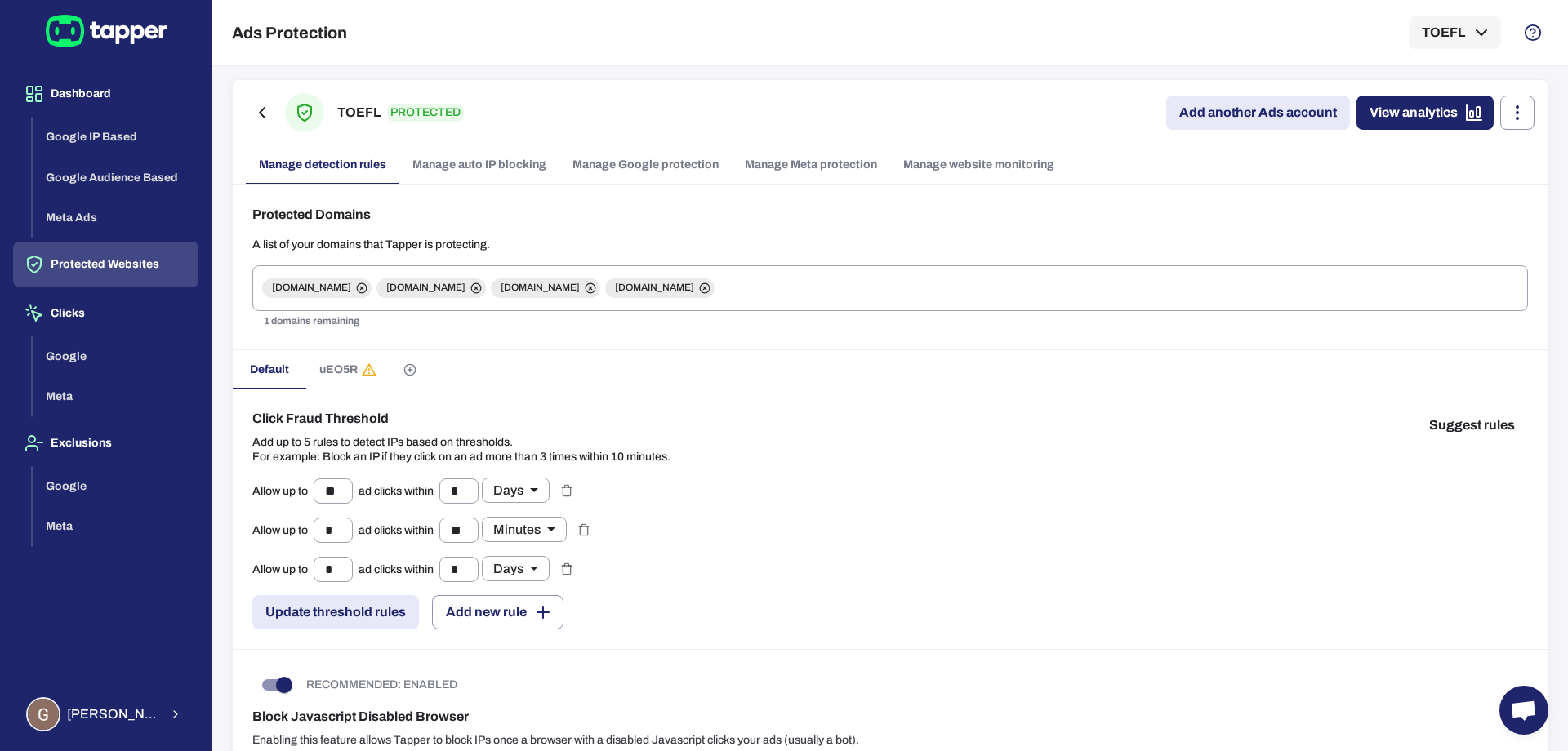
click at [593, 165] on link "Manage Google protection" at bounding box center [645, 165] width 172 height 39
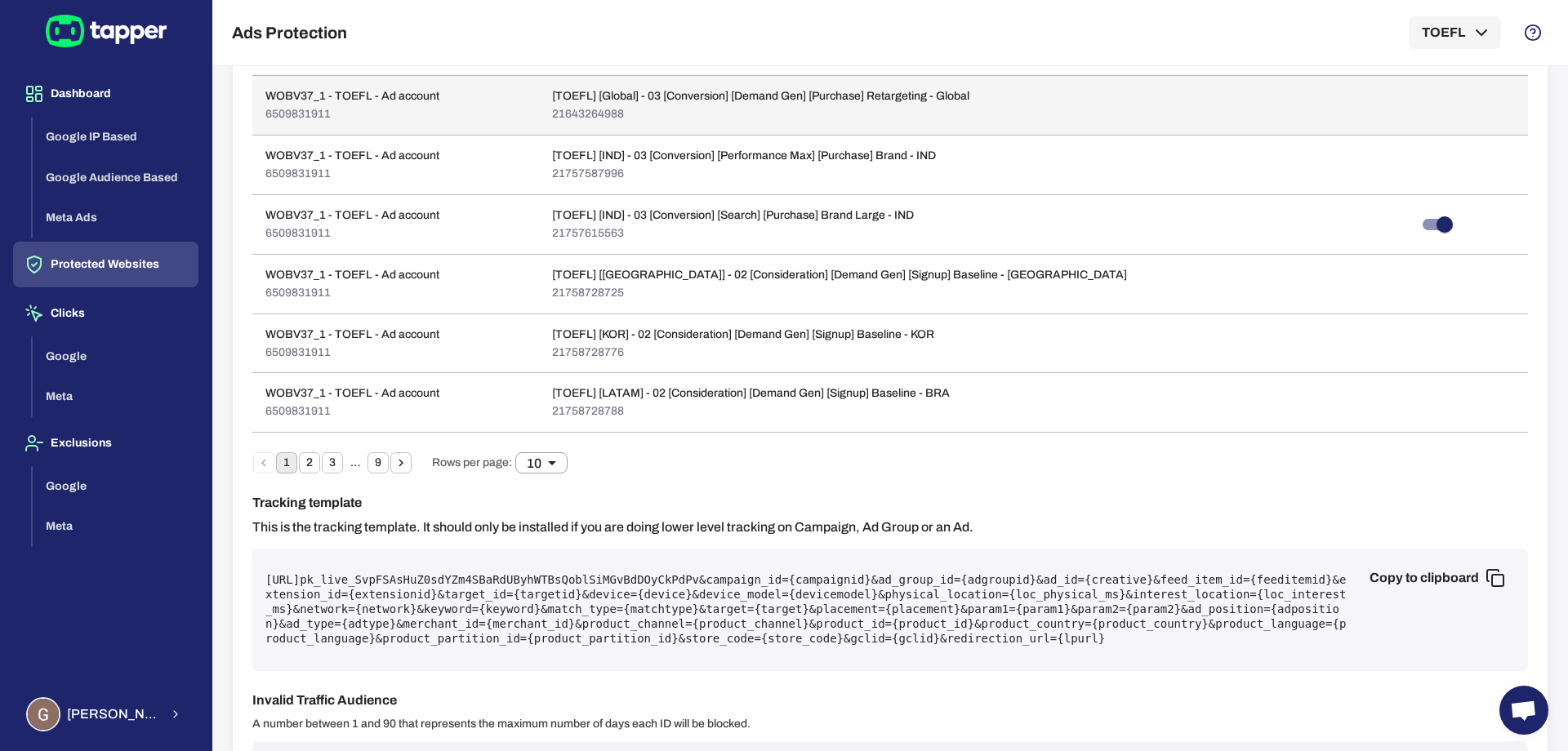
scroll to position [896, 0]
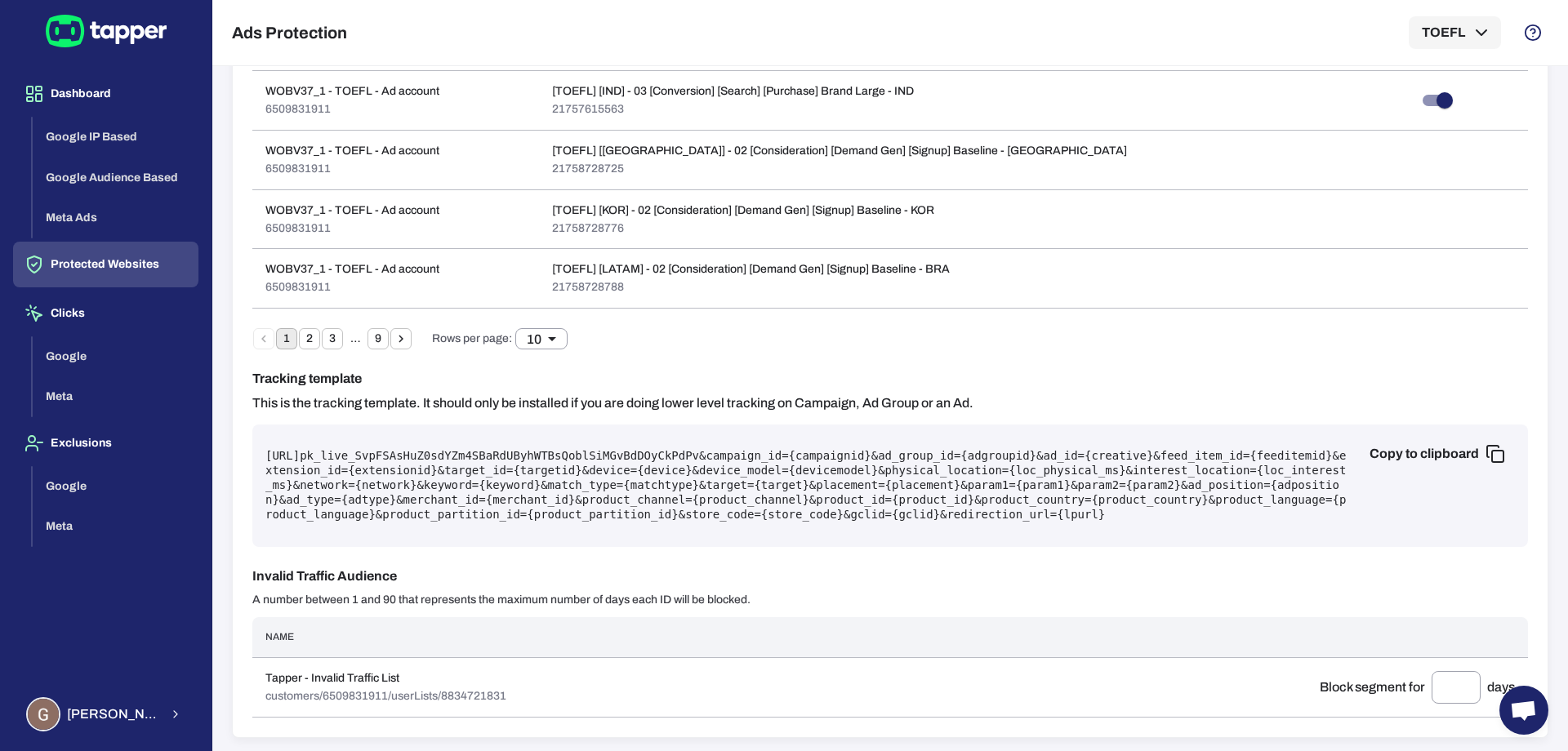
drag, startPoint x: 426, startPoint y: 456, endPoint x: 317, endPoint y: 461, distance: 109.1
click at [317, 461] on pre "[URL] pk_live_SvpFSAsHuZ0sdYZm4SBaRdUByhWTBsQoblSiMGvBdDOyCkPdPv &campaign_id={…" at bounding box center [891, 485] width 1250 height 74
click at [580, 545] on div "Copy to clipboard [URL] pk_live_SvpFSAsHuZ0sdYZm4SBaRdUByhWTBsQoblSiMGvBdDOyCkP…" at bounding box center [890, 486] width 1276 height 123
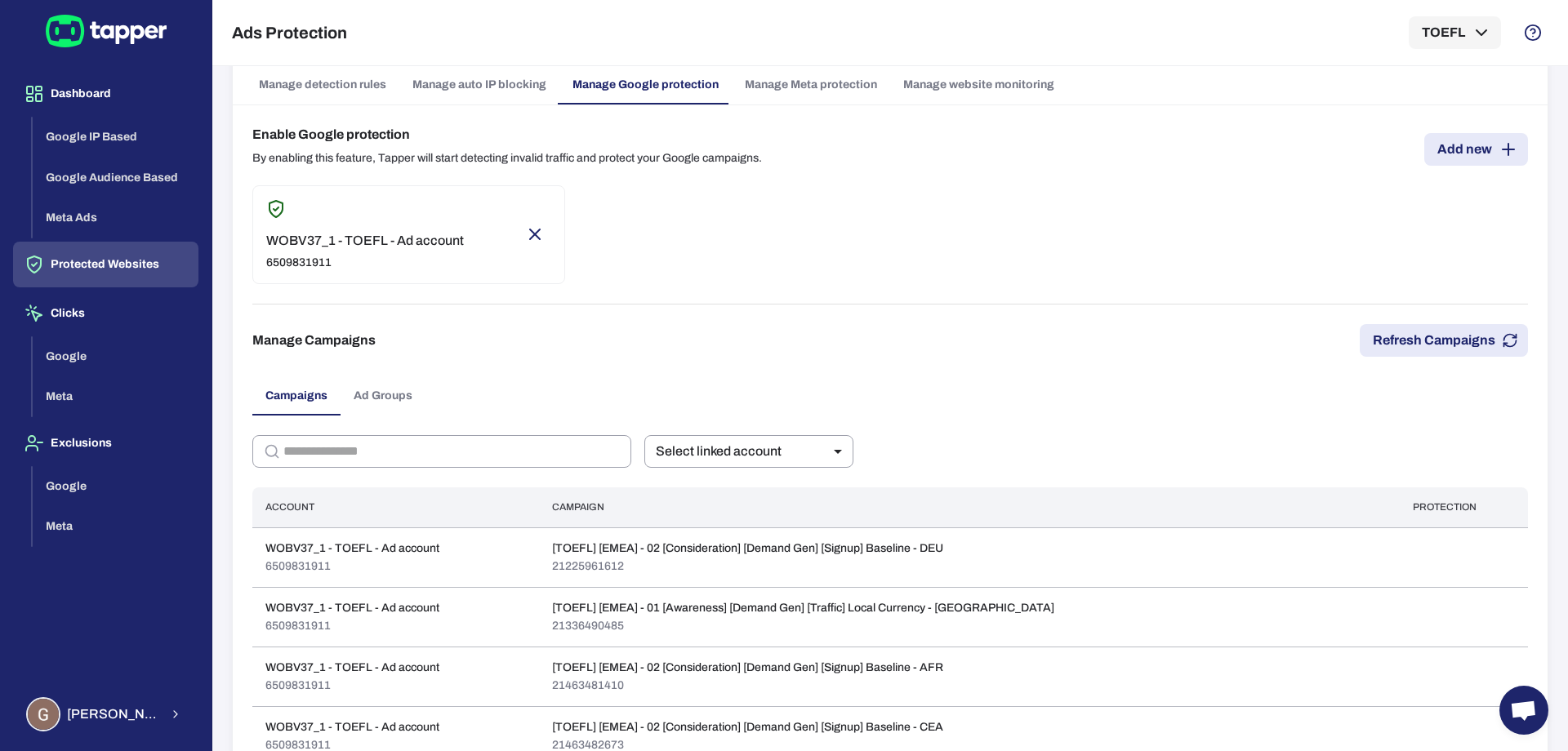
scroll to position [0, 0]
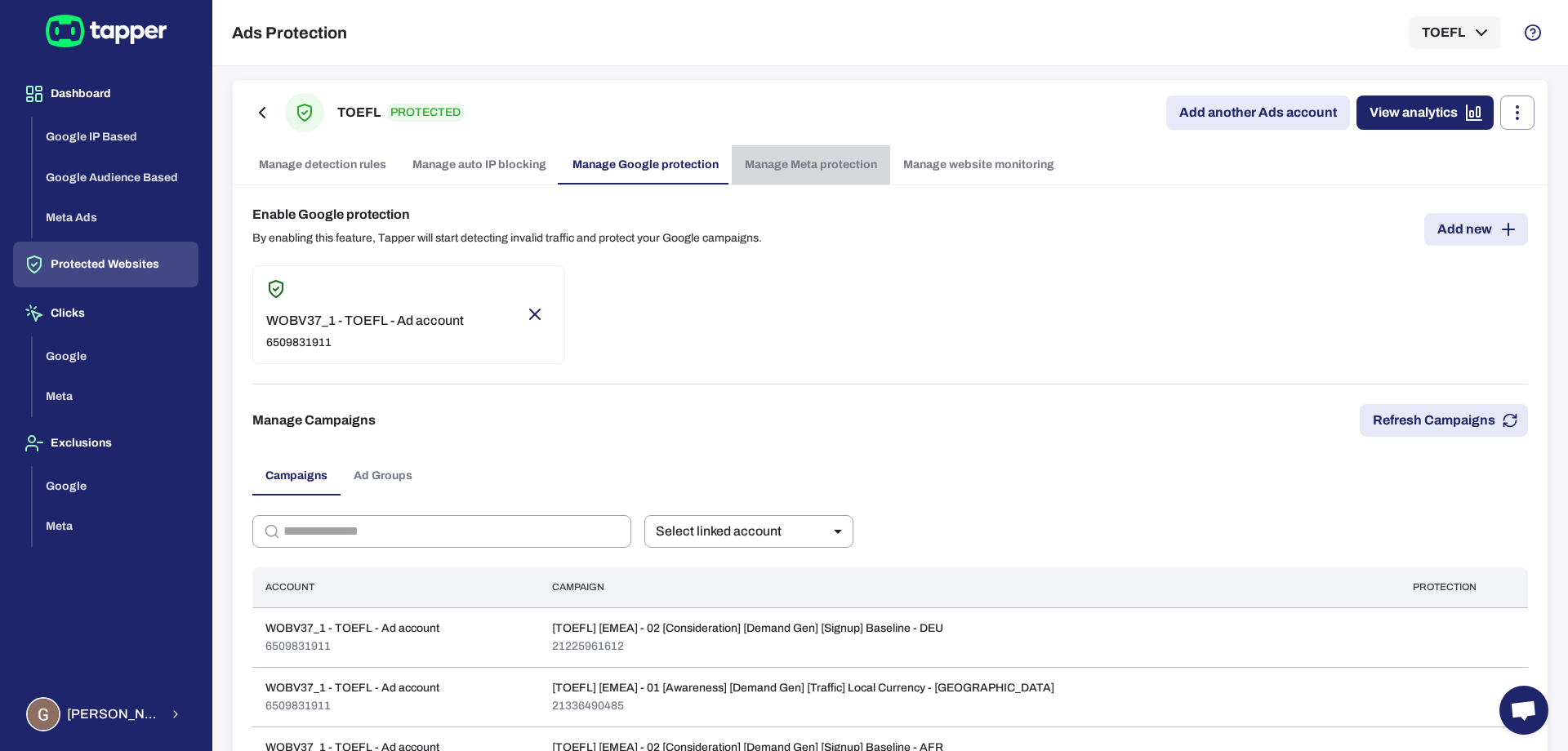
click at [767, 169] on link "Manage Meta protection" at bounding box center [811, 165] width 158 height 39
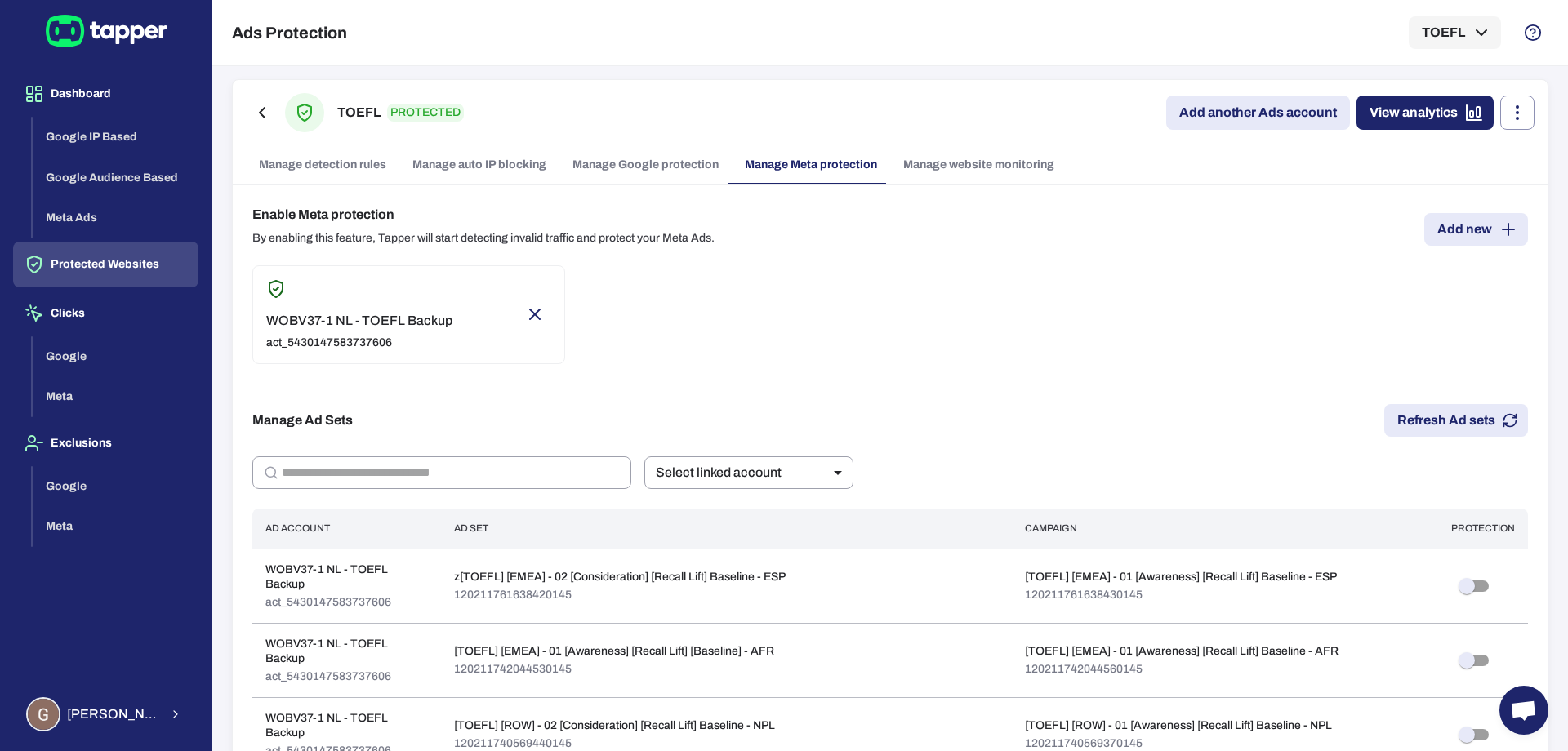
click at [905, 164] on link "Manage website monitoring" at bounding box center [979, 165] width 177 height 39
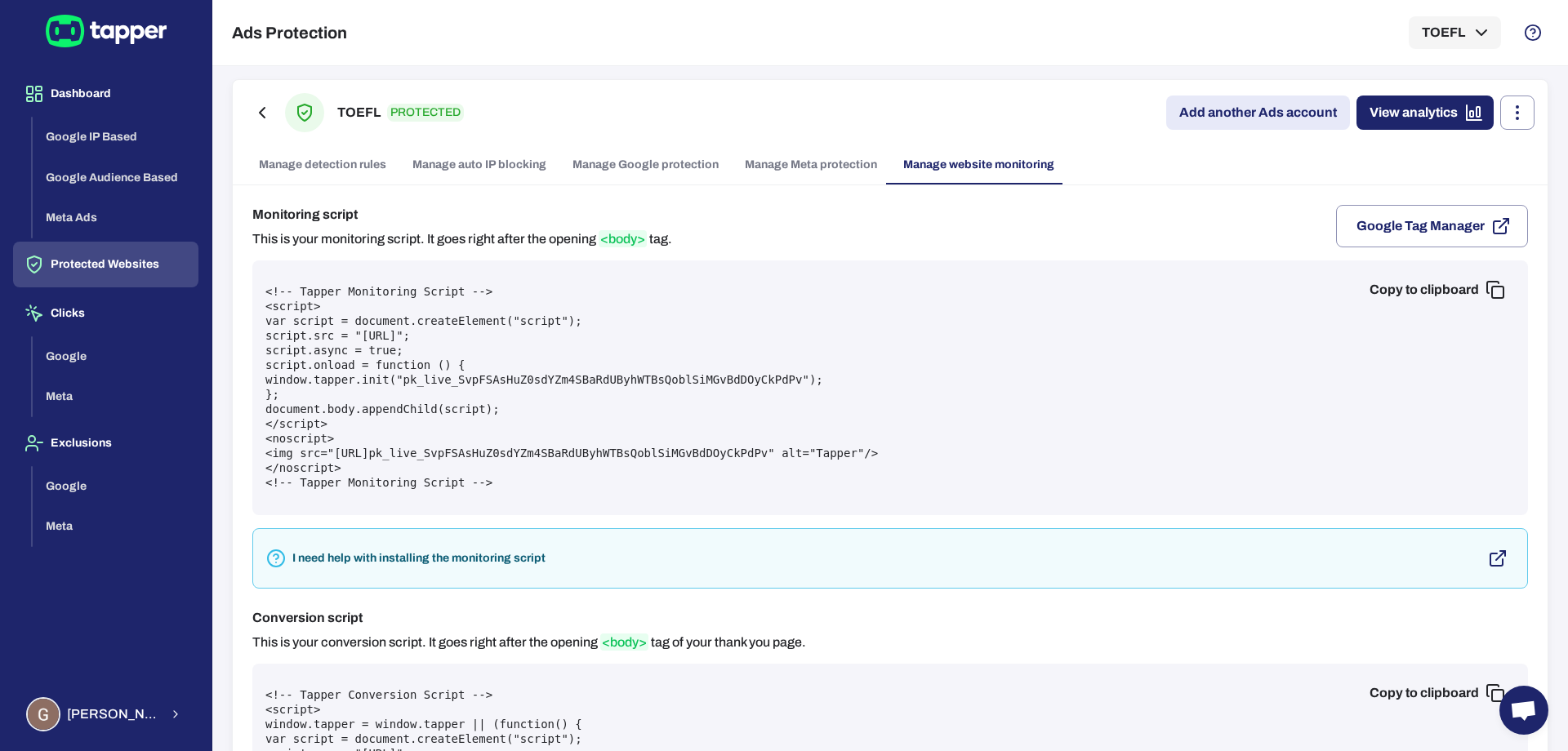
click at [348, 168] on link "Manage detection rules" at bounding box center [323, 165] width 154 height 39
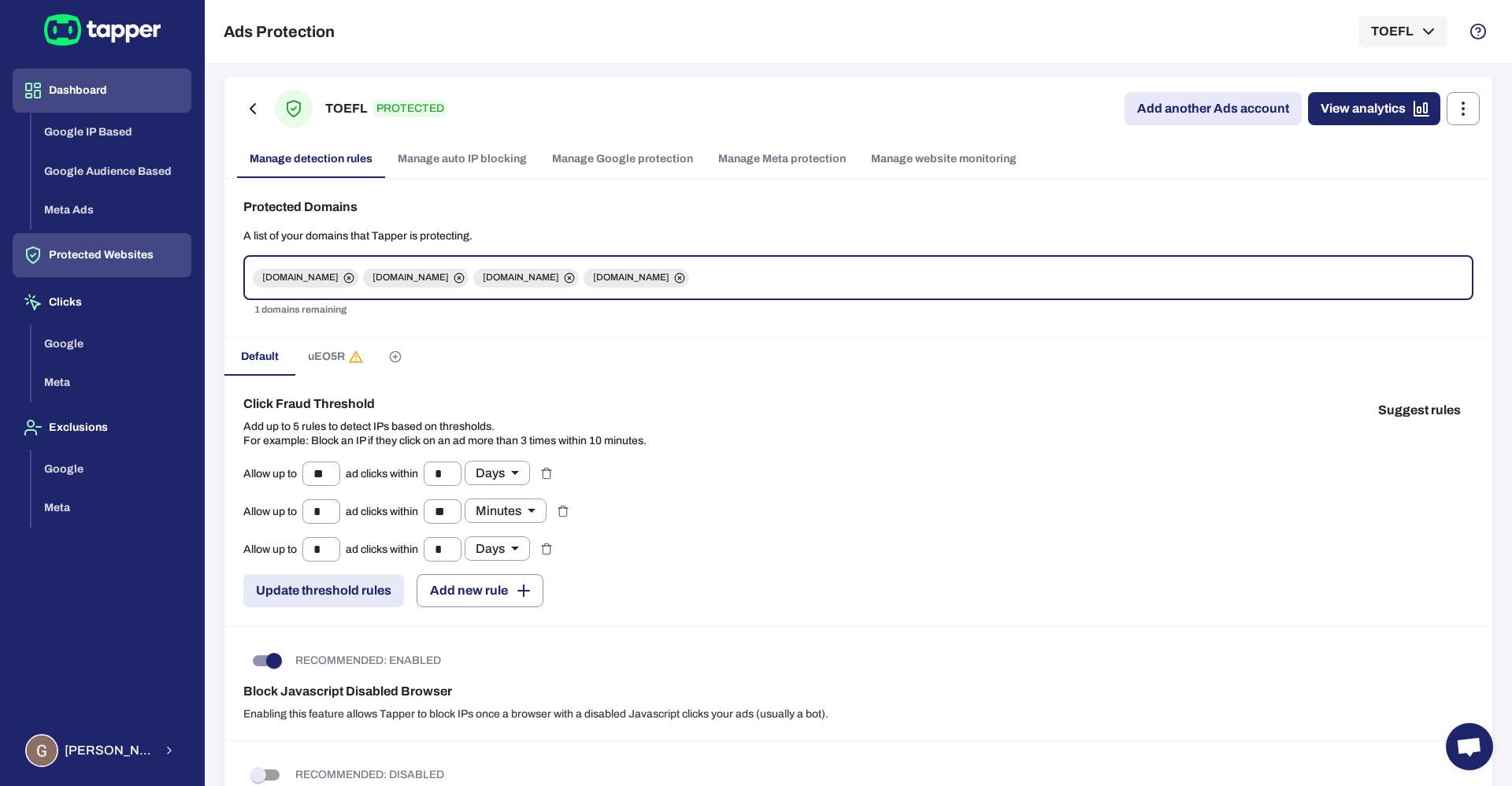
click at [87, 97] on button "Dashboard" at bounding box center [102, 90] width 179 height 44
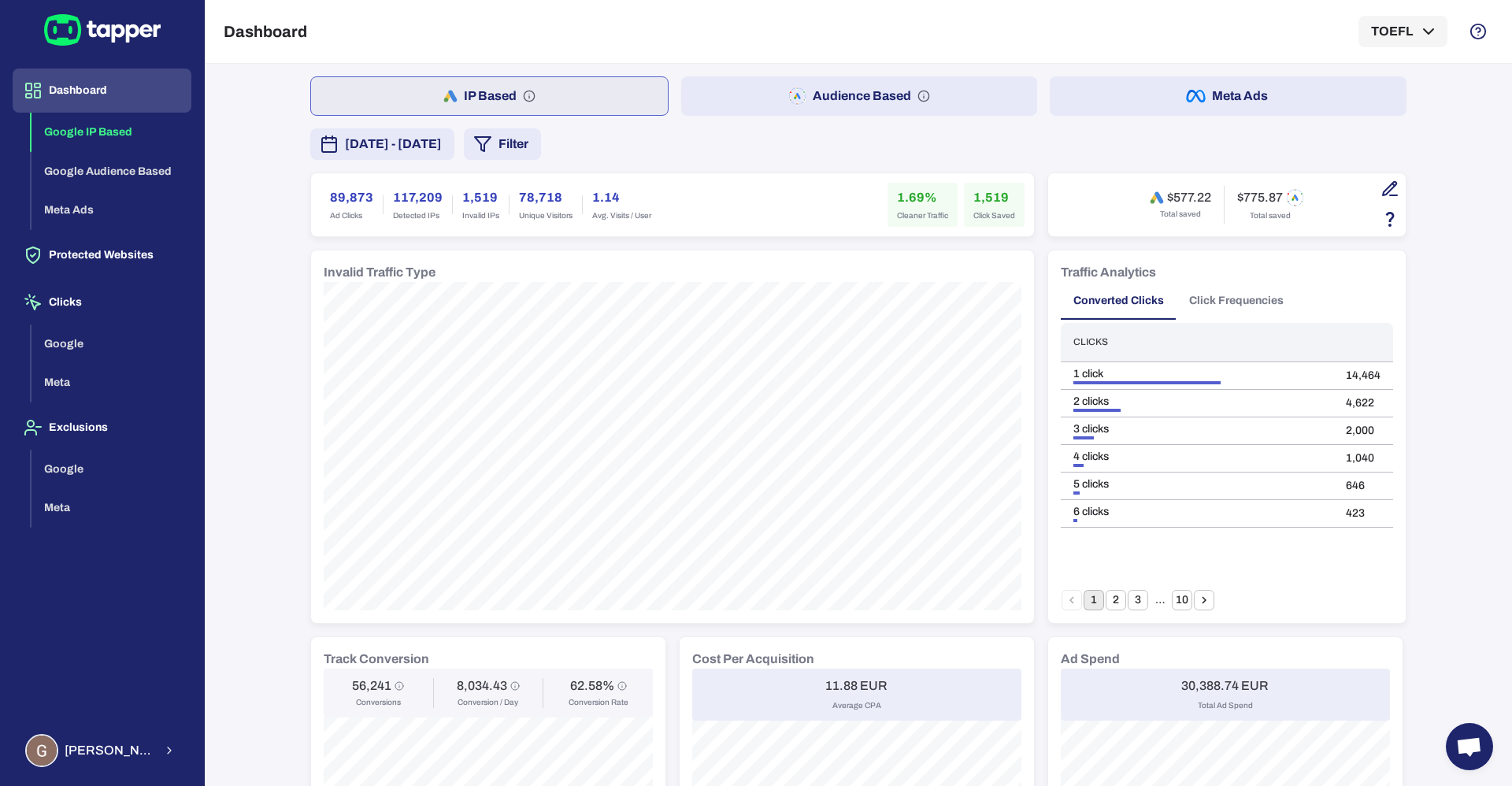
click at [442, 152] on span "[DATE] - [DATE]" at bounding box center [393, 144] width 97 height 19
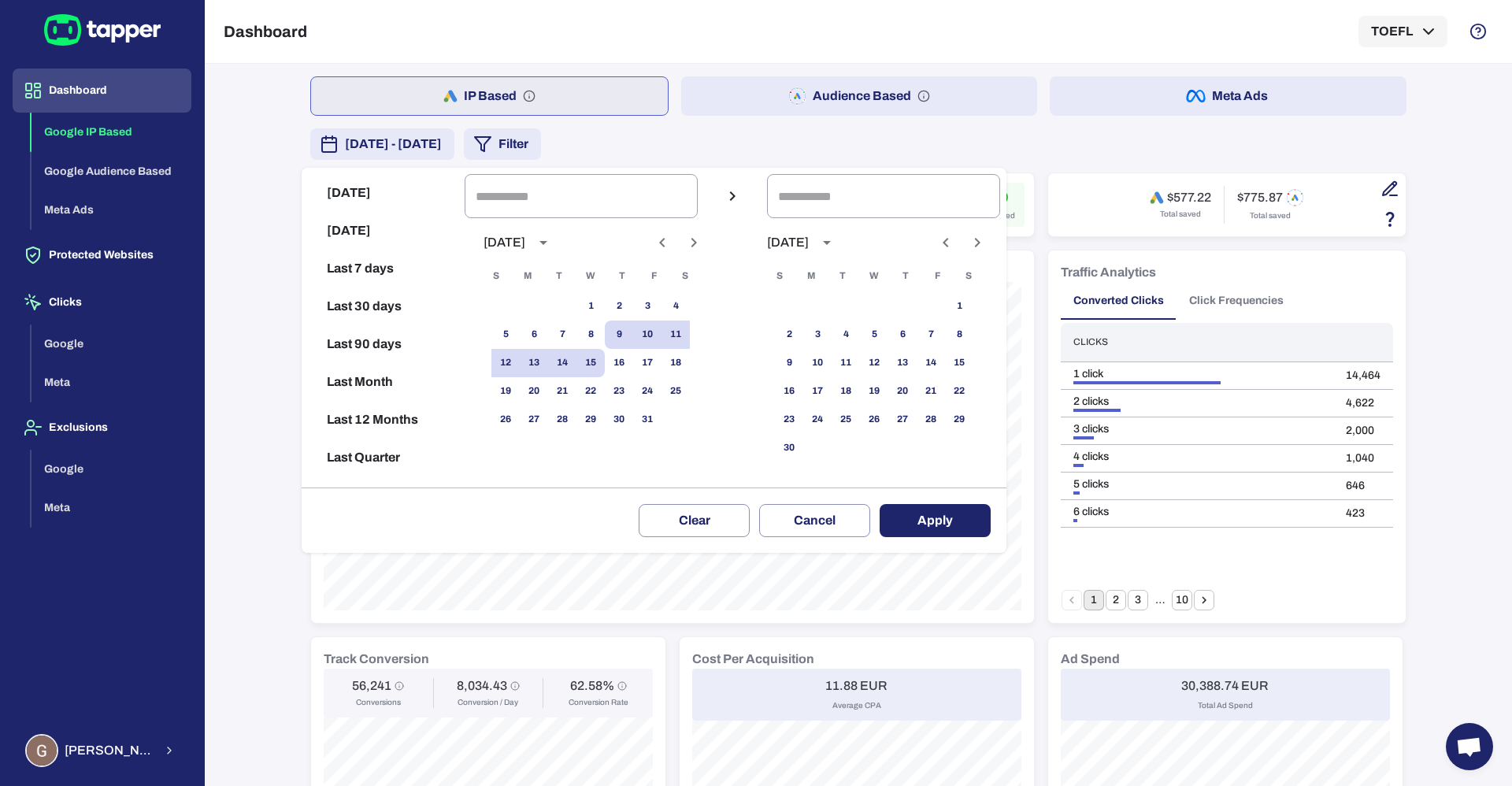
click at [372, 352] on button "Last 90 days" at bounding box center [383, 345] width 151 height 38
type input "**********"
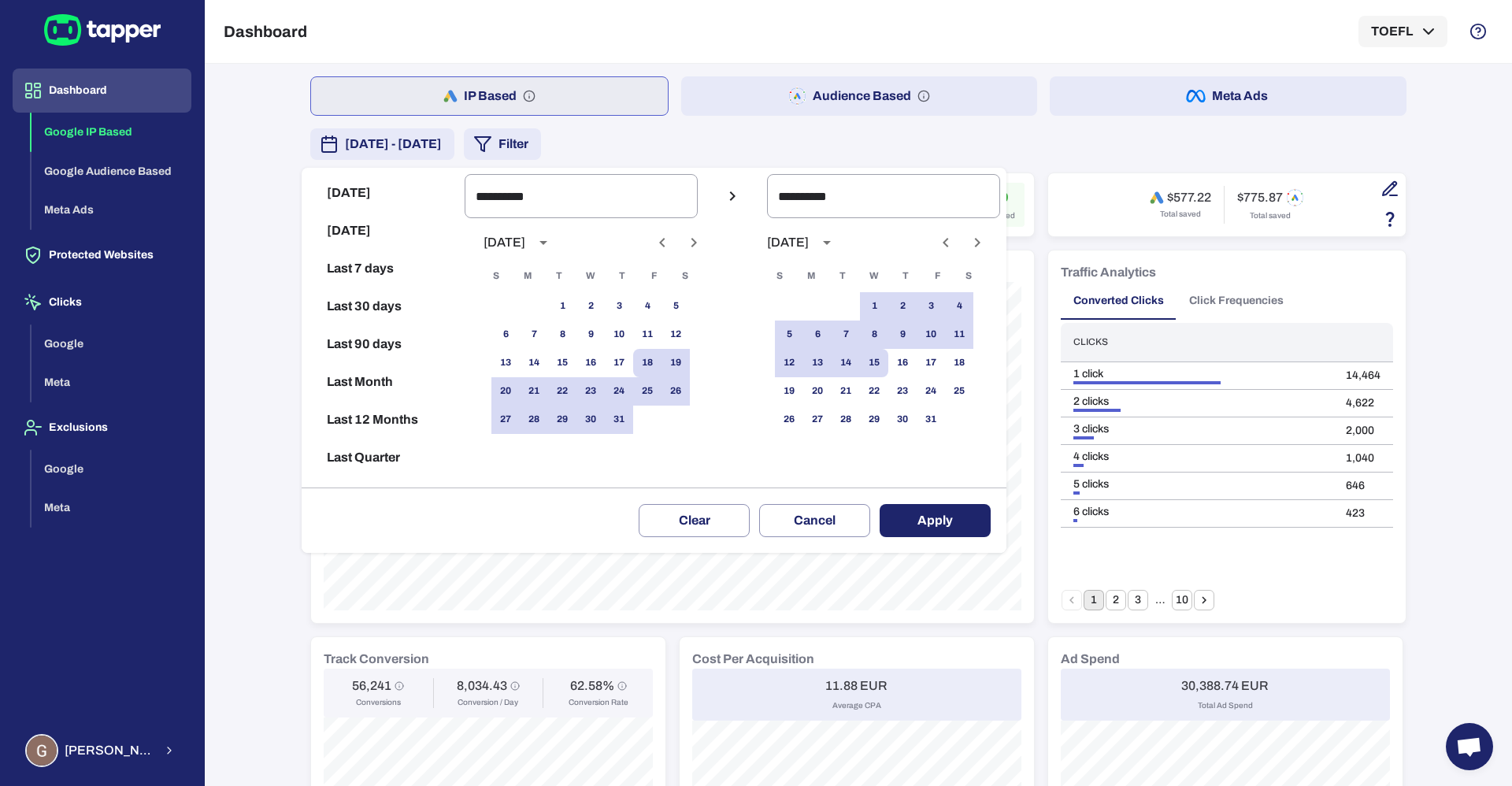
click at [967, 532] on button "Apply" at bounding box center [935, 520] width 111 height 33
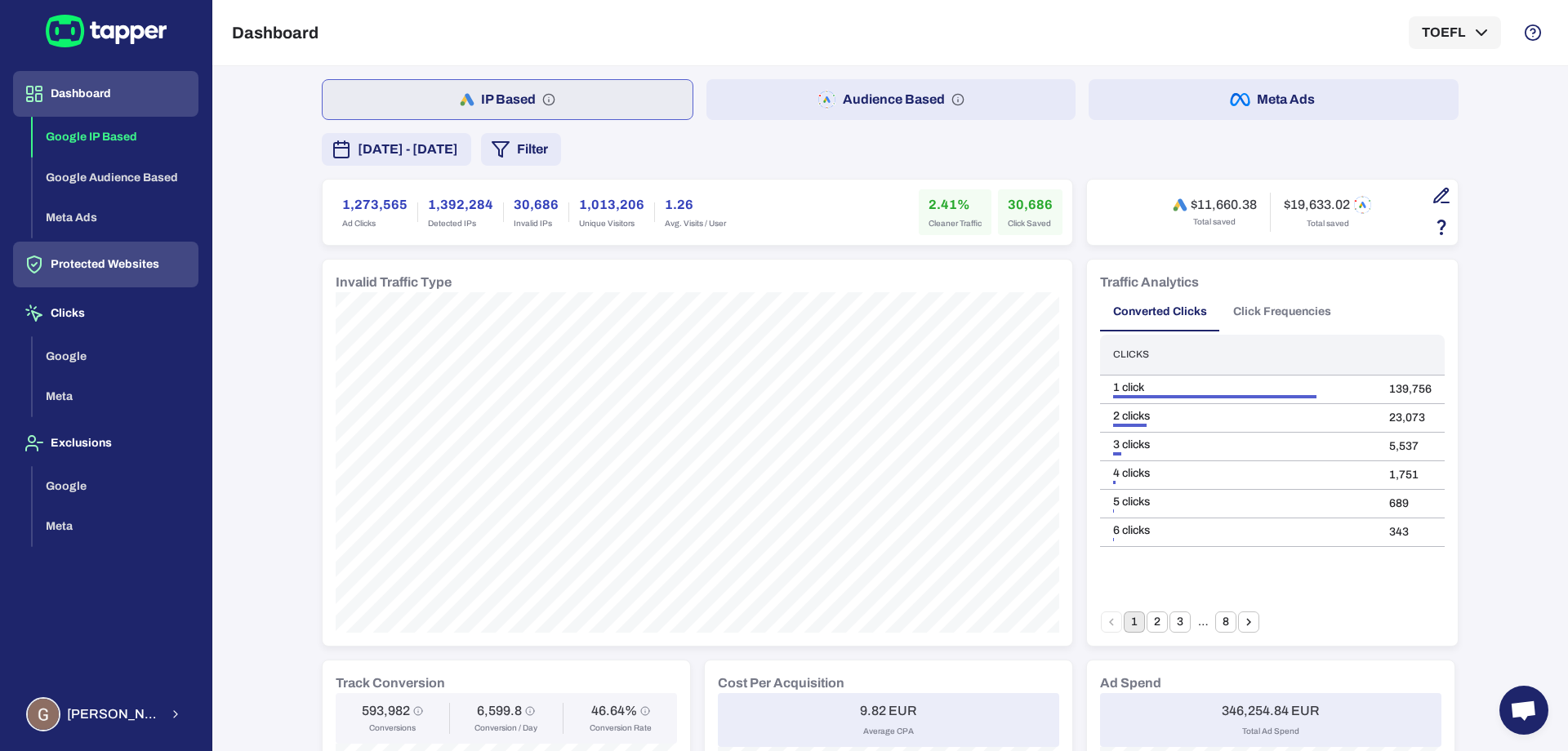
click at [75, 265] on button "Protected Websites" at bounding box center [106, 264] width 186 height 45
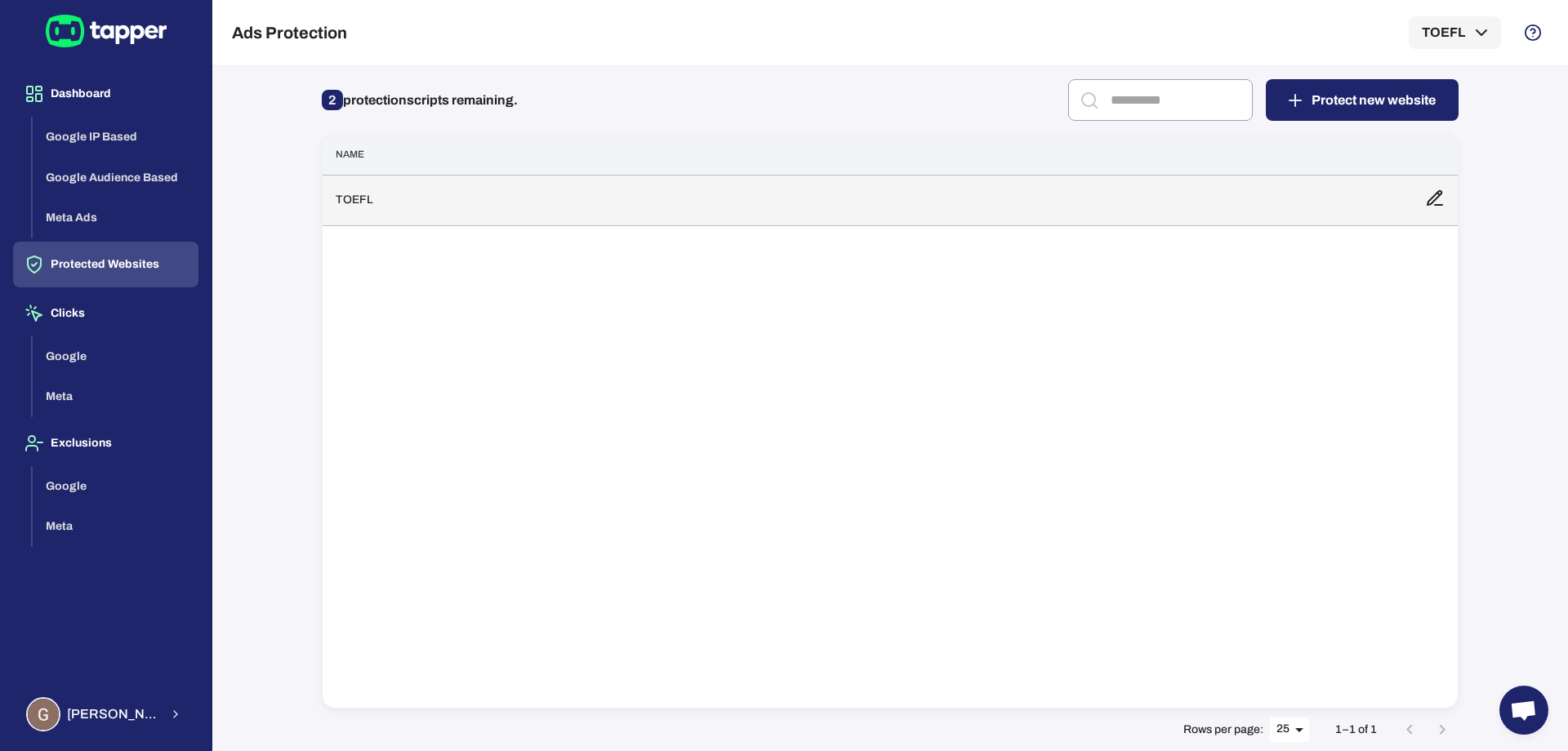
click at [552, 206] on td "TOEFL" at bounding box center [868, 200] width 1090 height 51
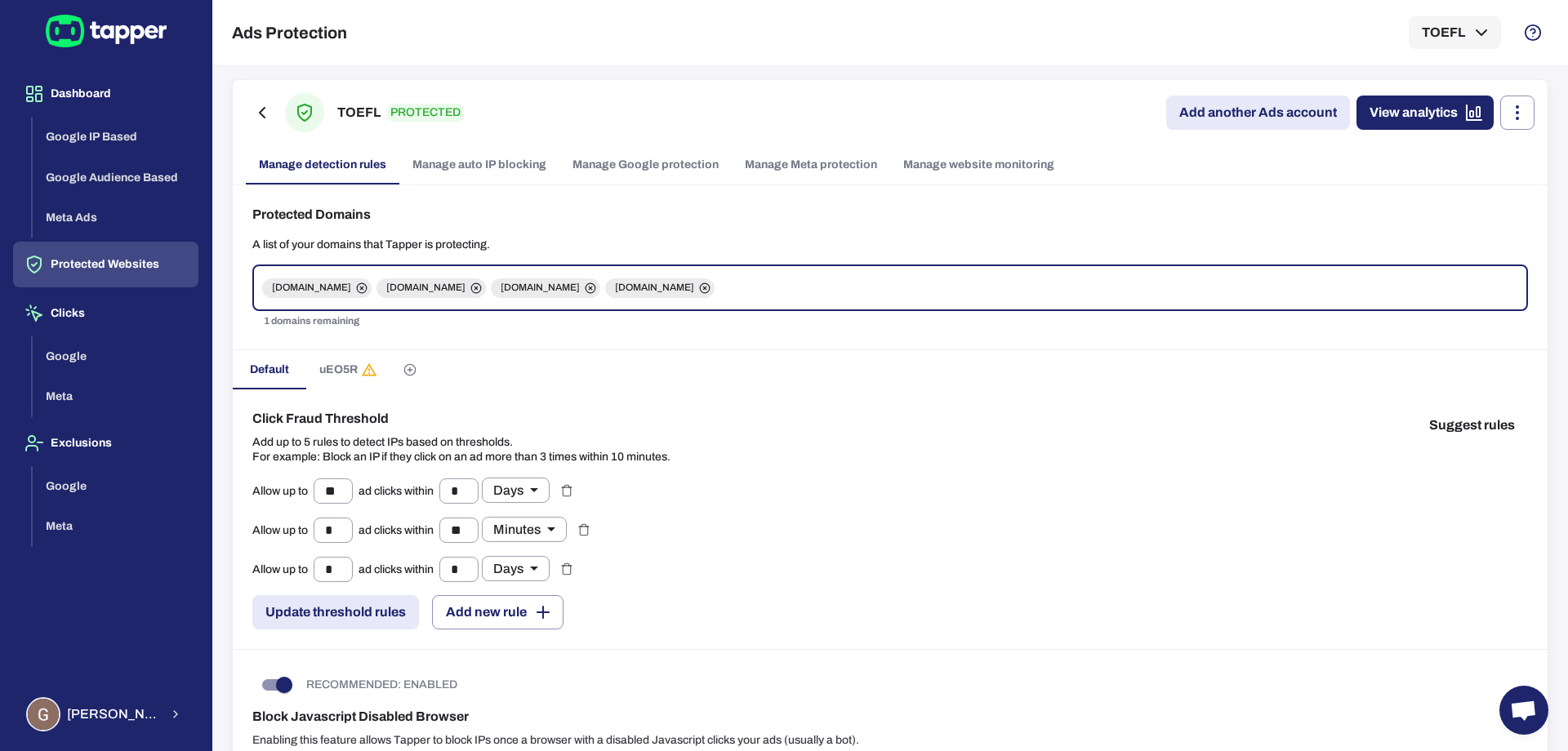
click at [1224, 110] on link "Add another Ads account" at bounding box center [1258, 113] width 184 height 35
